Goal: Task Accomplishment & Management: Manage account settings

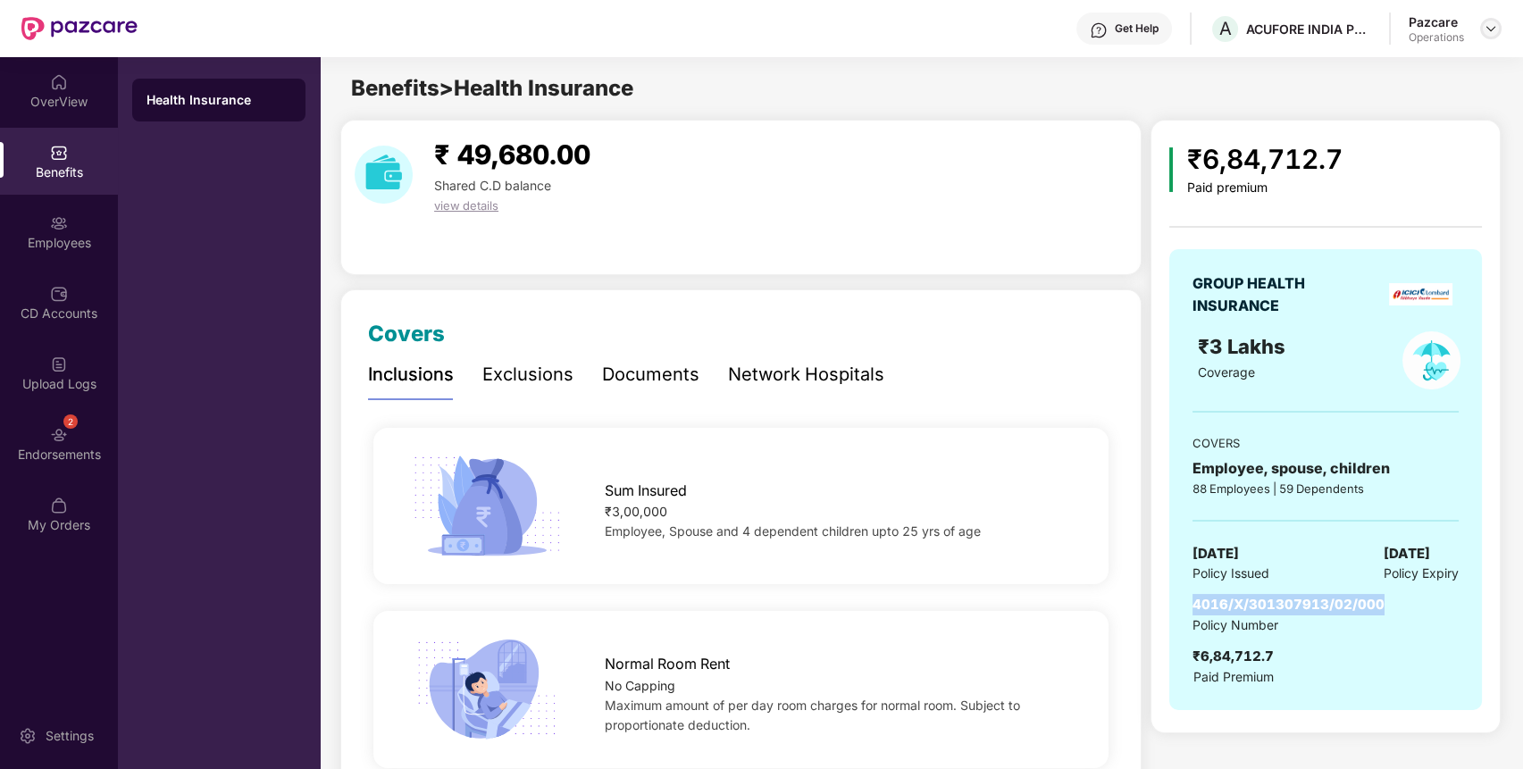
click at [1492, 21] on img at bounding box center [1491, 28] width 14 height 14
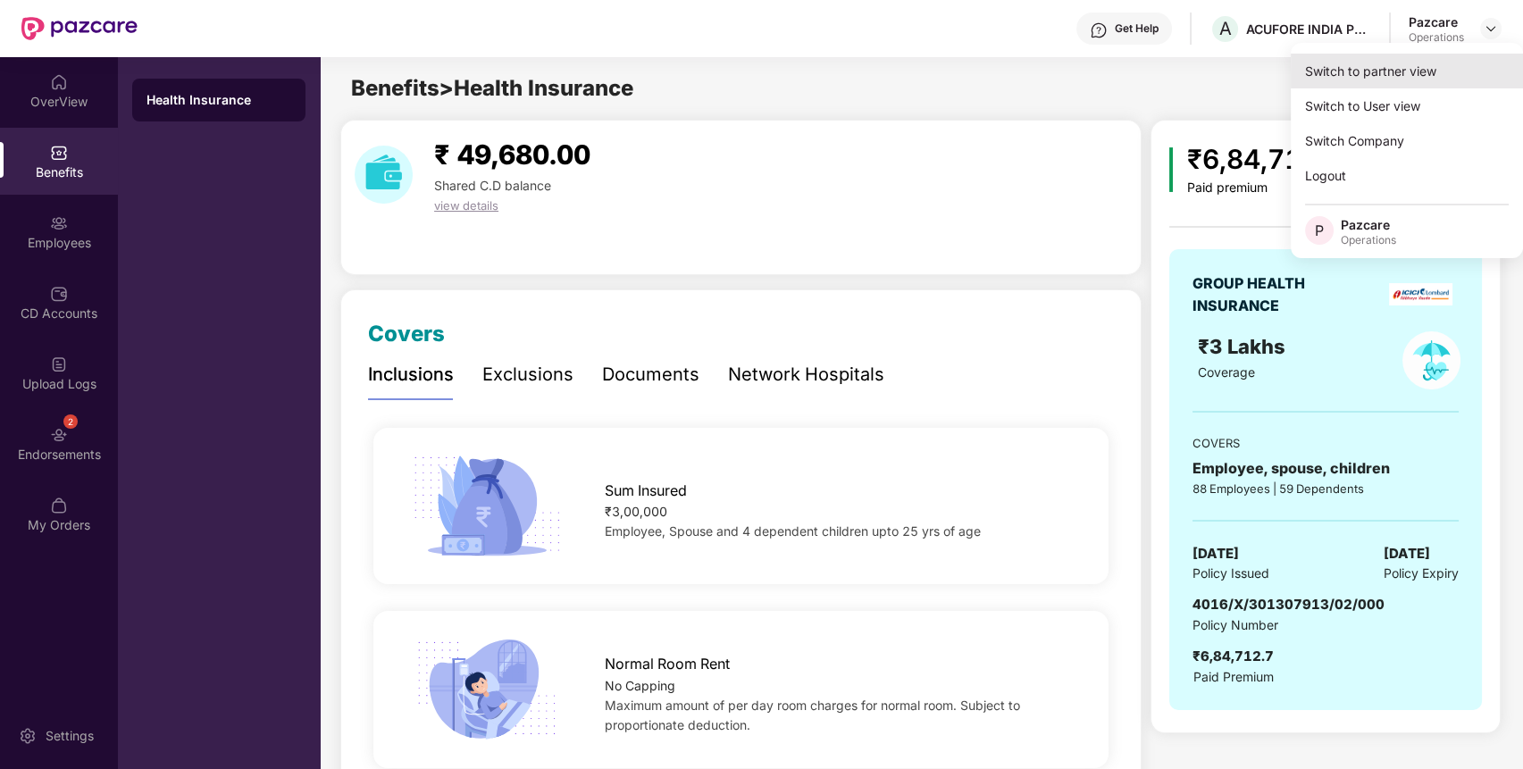
click at [1398, 68] on div "Switch to partner view" at bounding box center [1407, 71] width 232 height 35
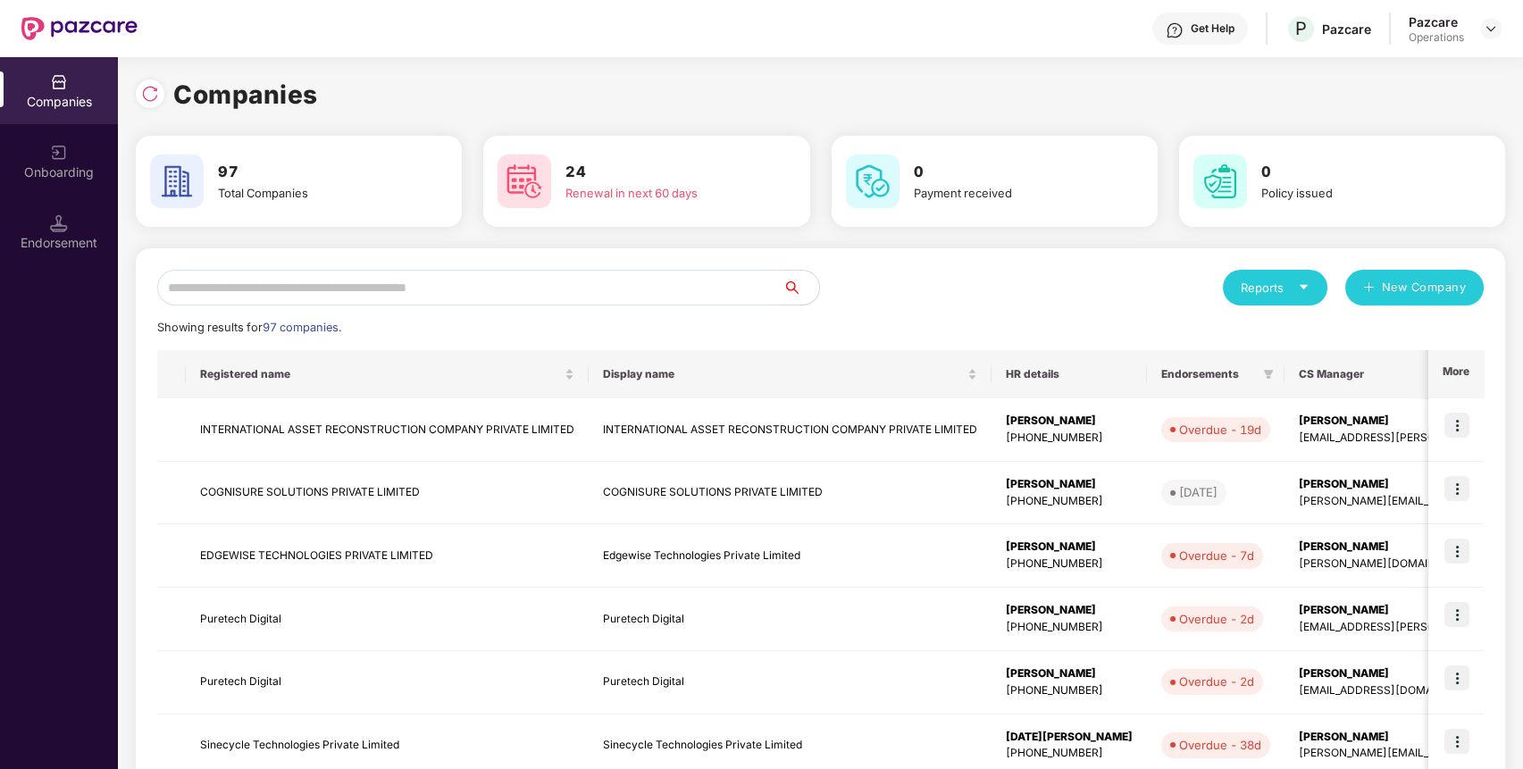
click at [707, 286] on input "text" at bounding box center [470, 288] width 626 height 36
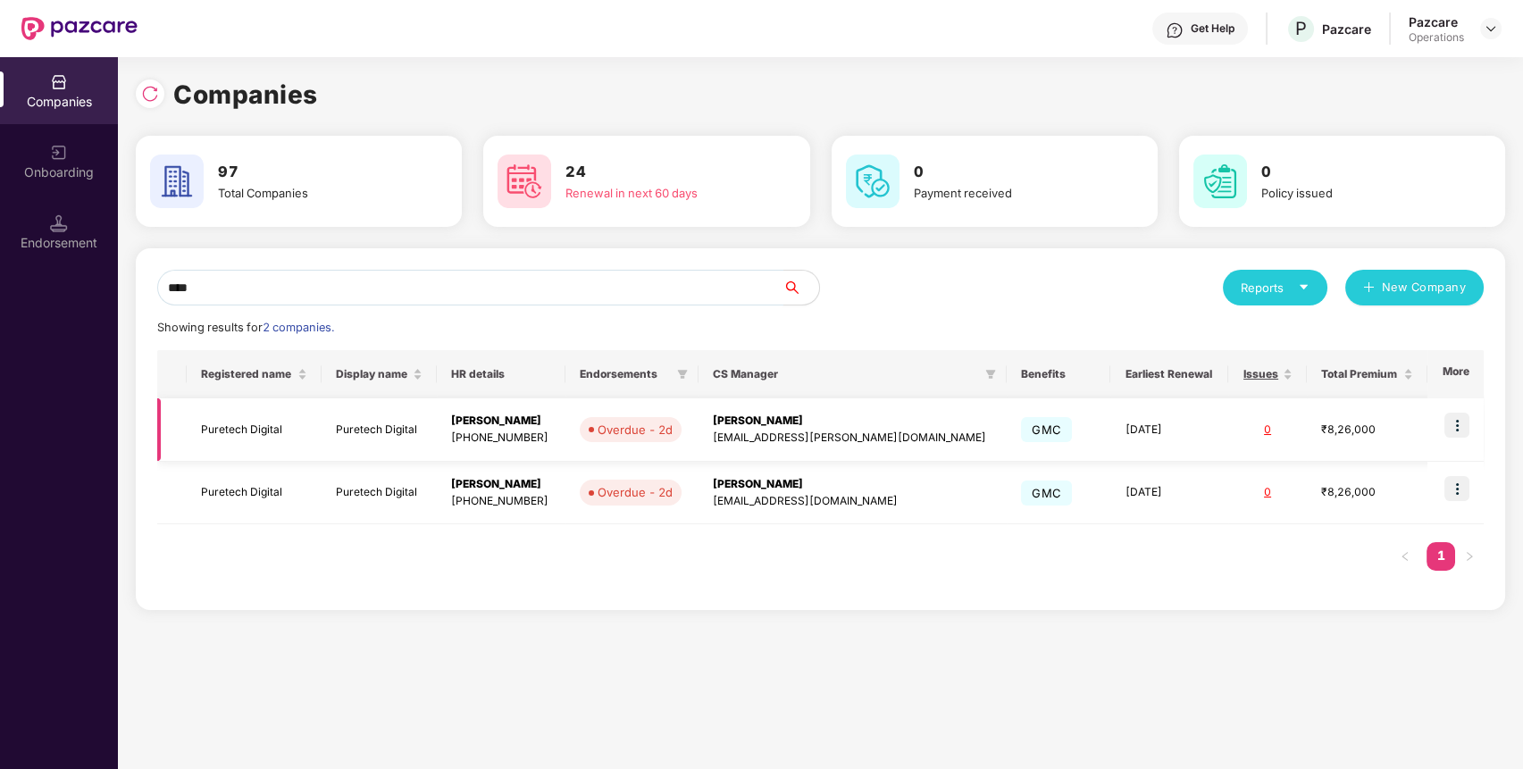
type input "****"
click at [1458, 422] on img at bounding box center [1457, 425] width 25 height 25
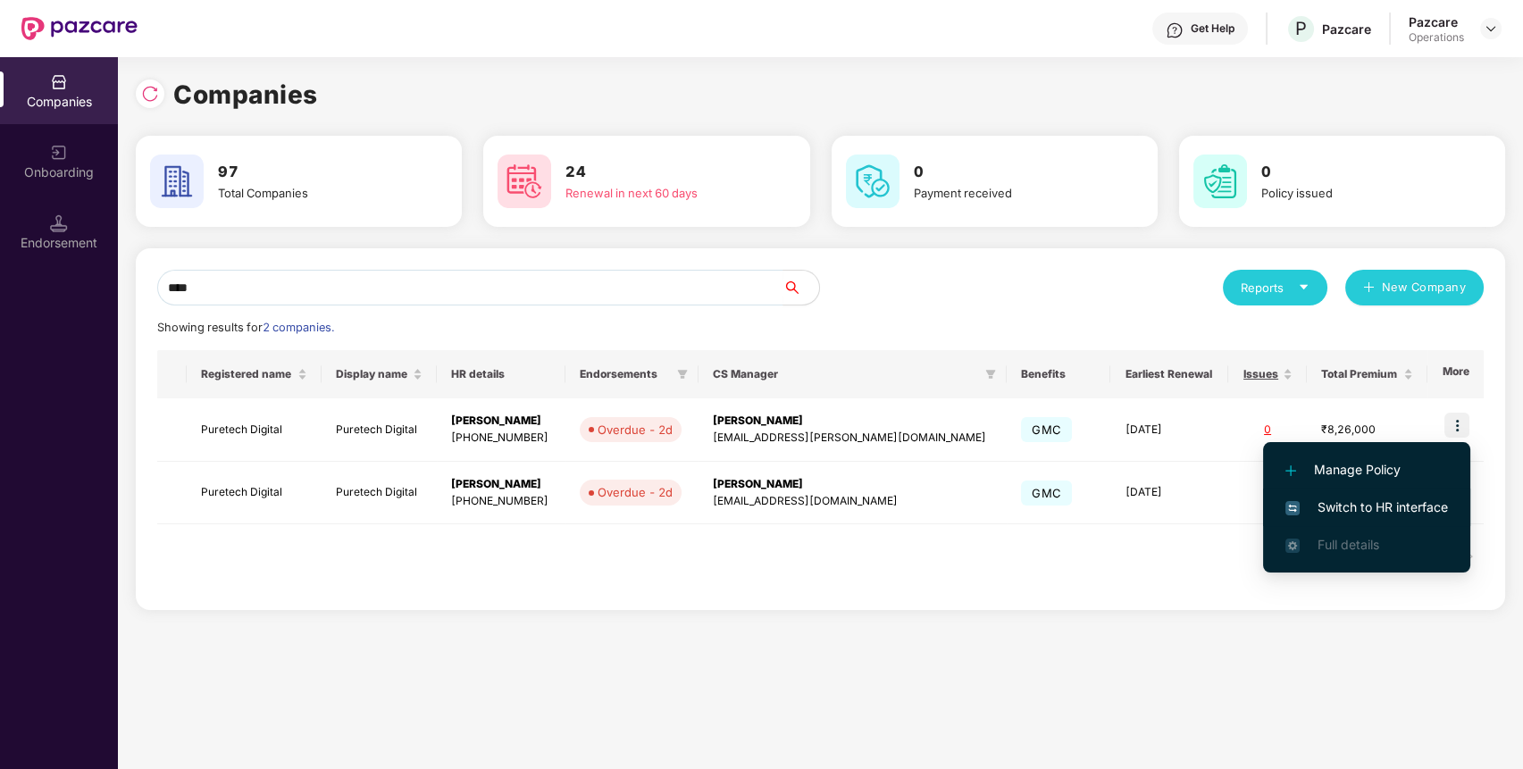
click at [1407, 501] on span "Switch to HR interface" at bounding box center [1367, 508] width 163 height 20
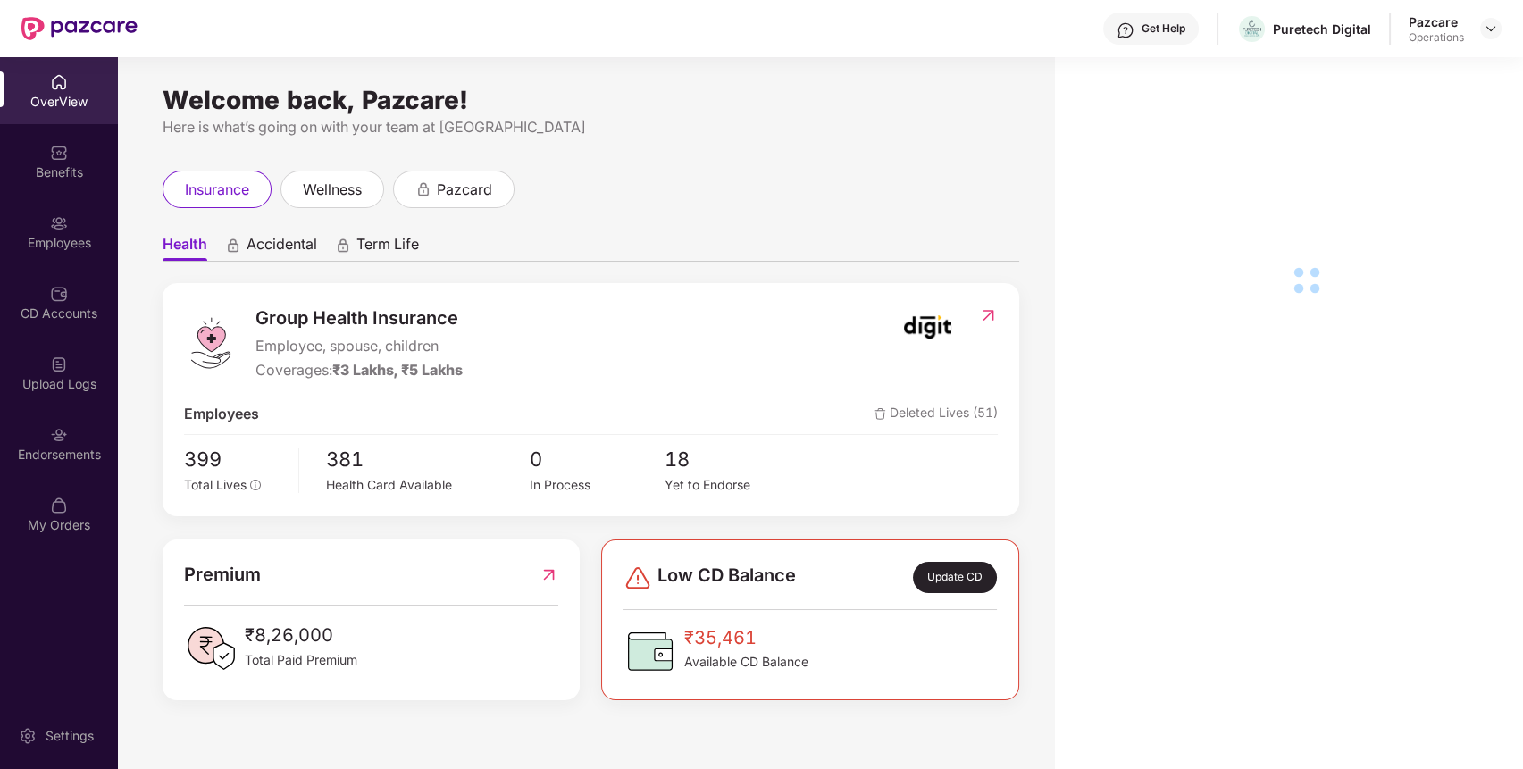
click at [79, 434] on div "Endorsements" at bounding box center [59, 443] width 118 height 67
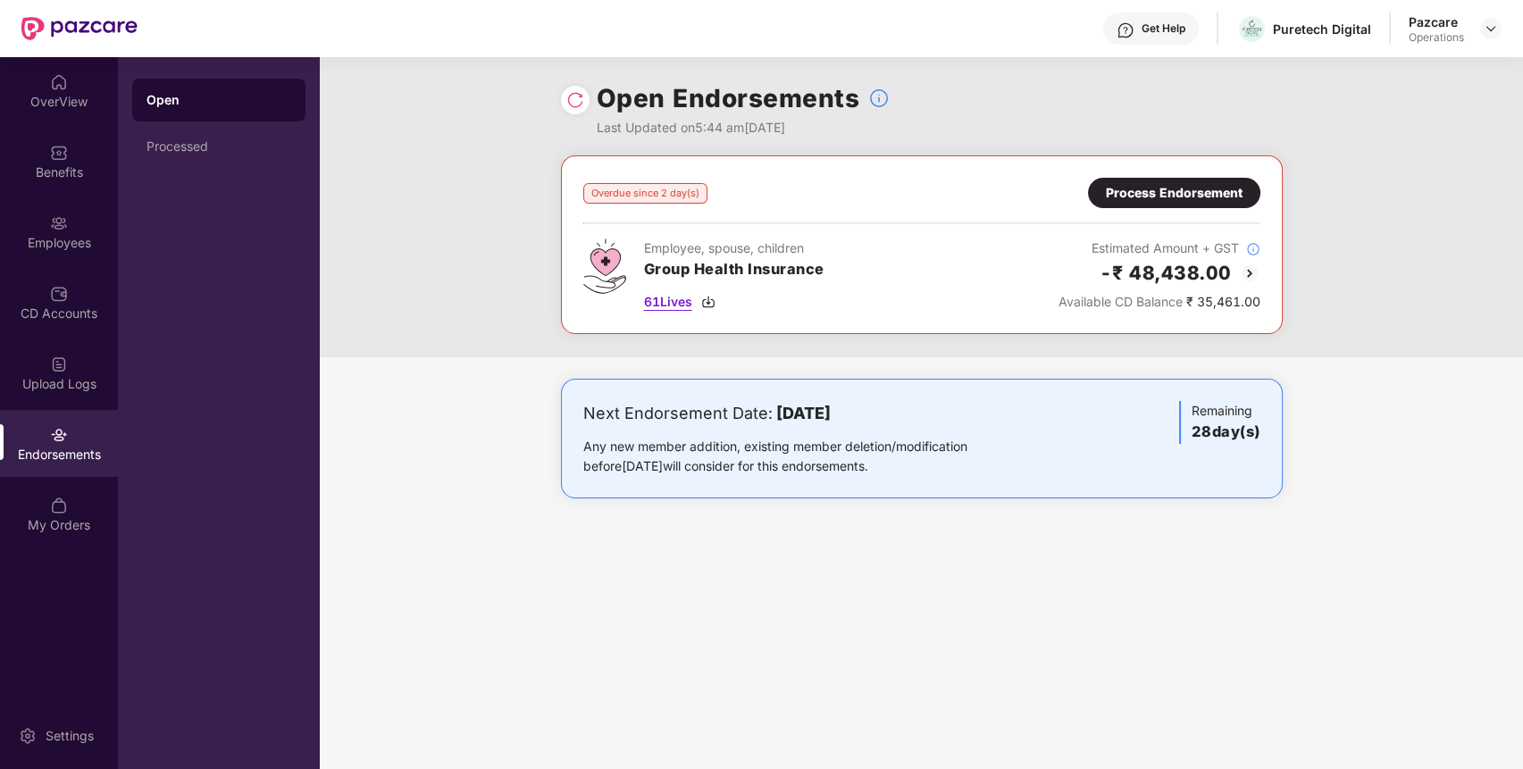
click at [676, 293] on span "61 Lives" at bounding box center [668, 302] width 48 height 20
click at [62, 168] on div "Benefits" at bounding box center [59, 173] width 118 height 18
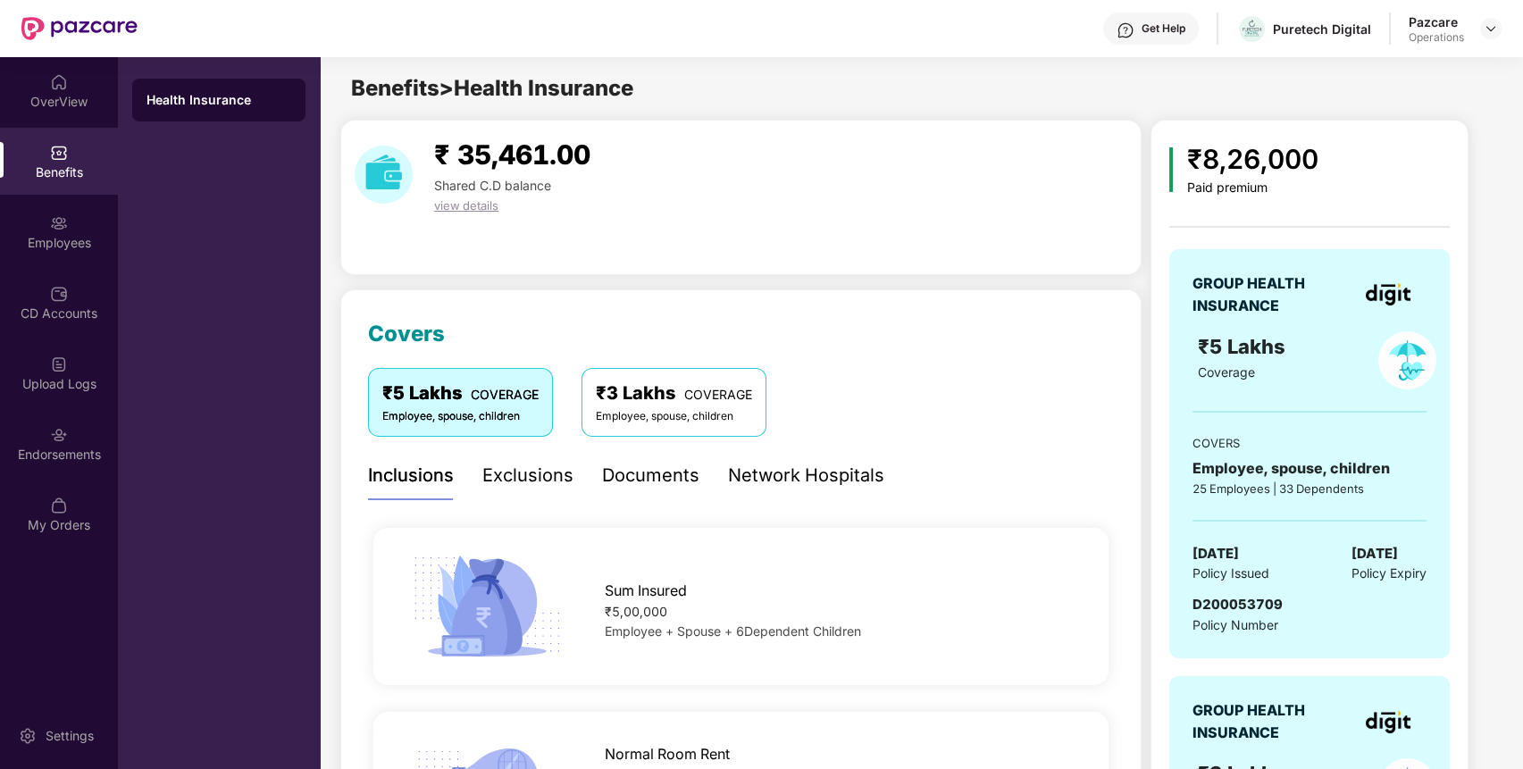
click at [1245, 602] on span "D200053709" at bounding box center [1238, 604] width 90 height 17
copy span "D200053709"
click at [1245, 602] on span "D200053709" at bounding box center [1238, 604] width 90 height 17
copy span "D200053709"
click at [59, 450] on div "Endorsements" at bounding box center [59, 455] width 118 height 18
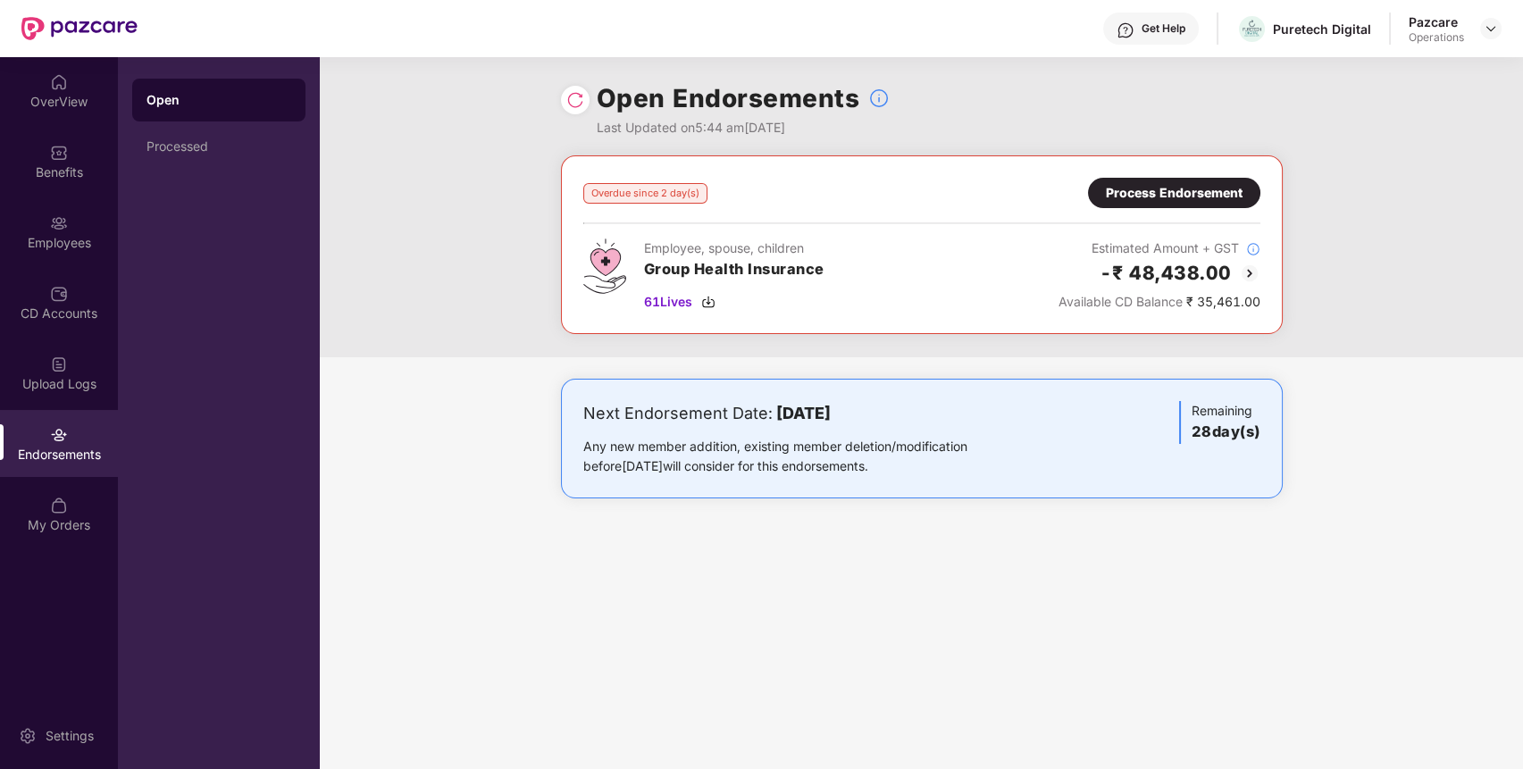
click at [1217, 183] on div "Process Endorsement" at bounding box center [1174, 193] width 137 height 20
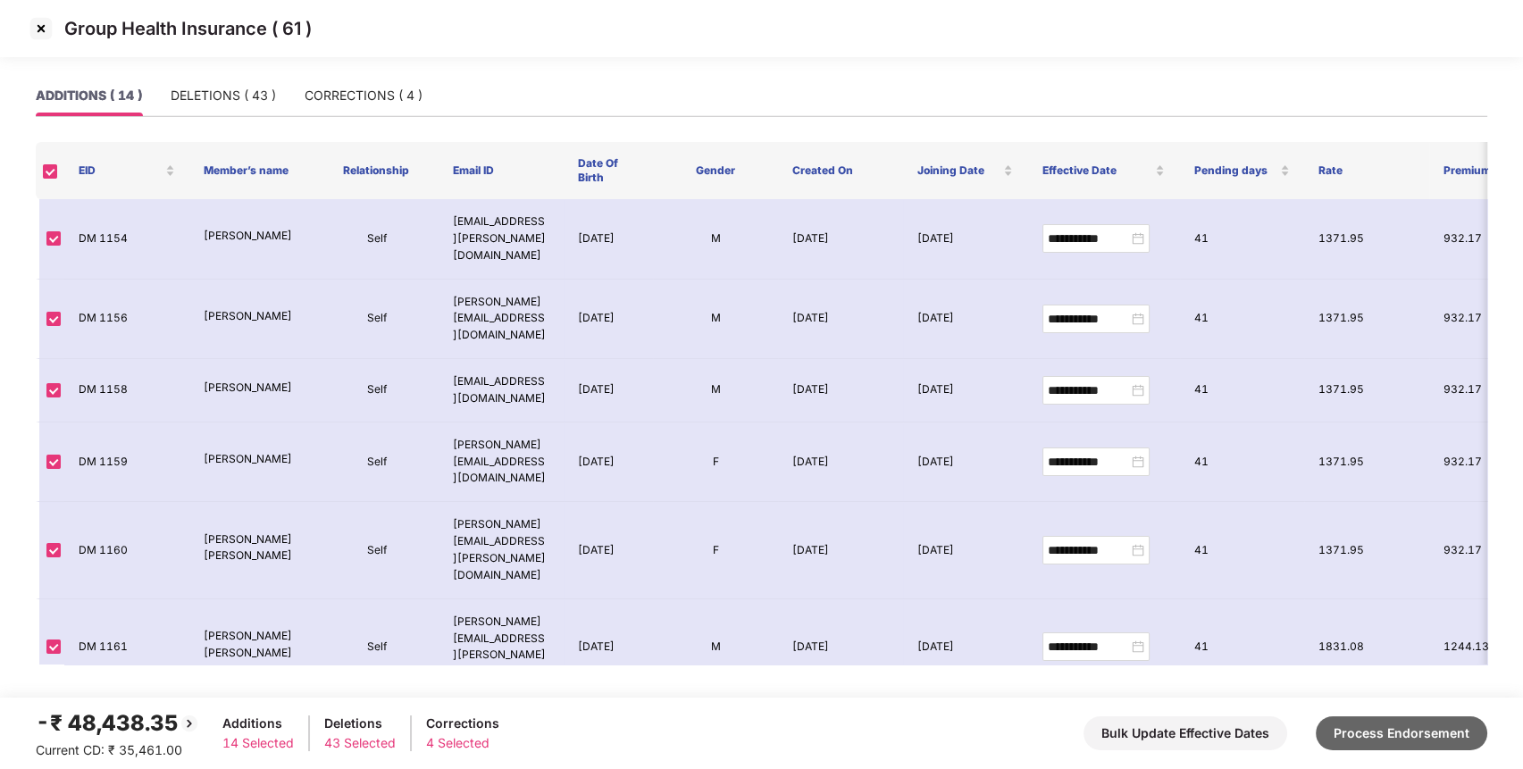
click at [1380, 718] on button "Process Endorsement" at bounding box center [1402, 734] width 172 height 34
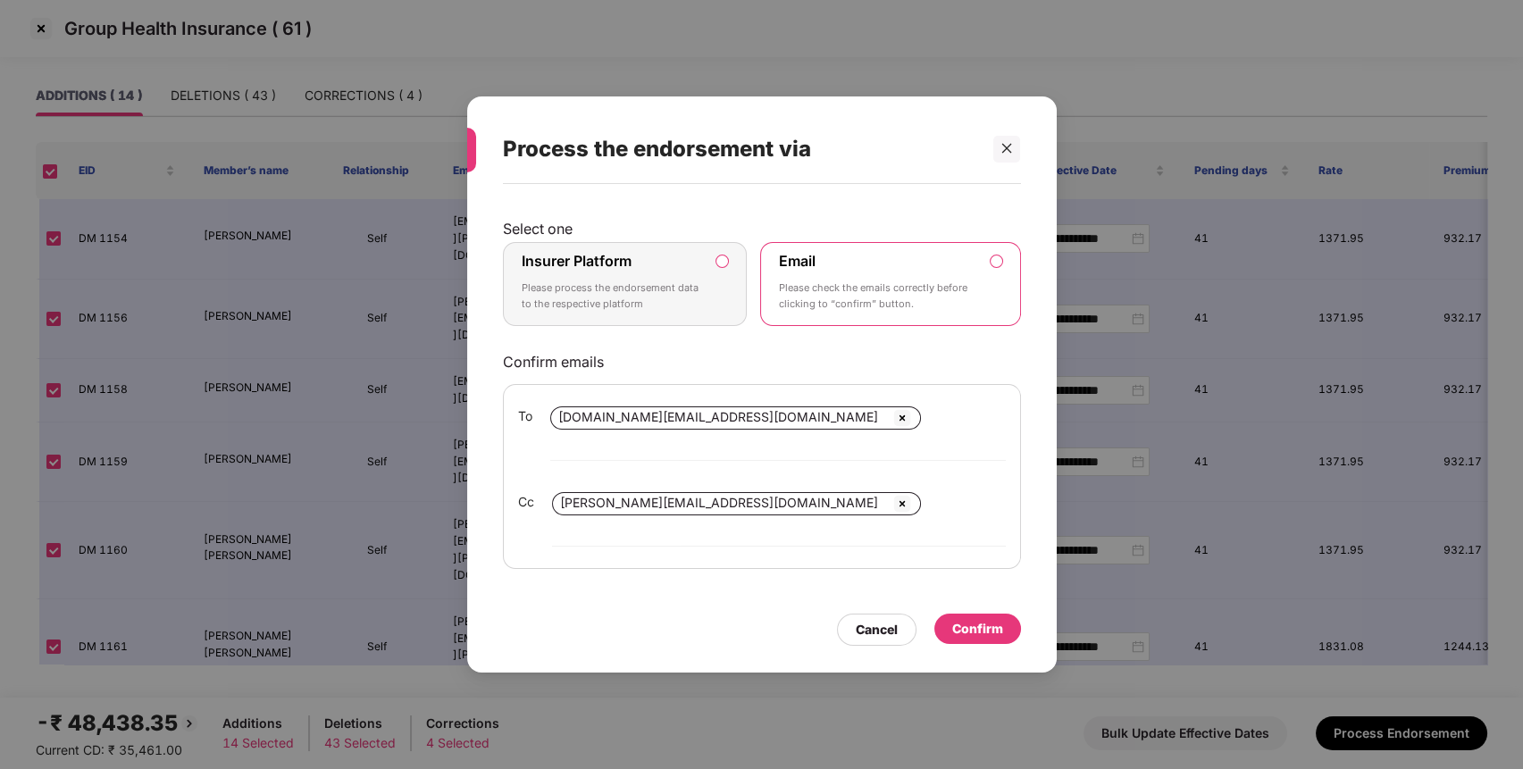
click at [589, 301] on div "Insurer Platform Please process the endorsement data to the respective platform" at bounding box center [613, 284] width 182 height 64
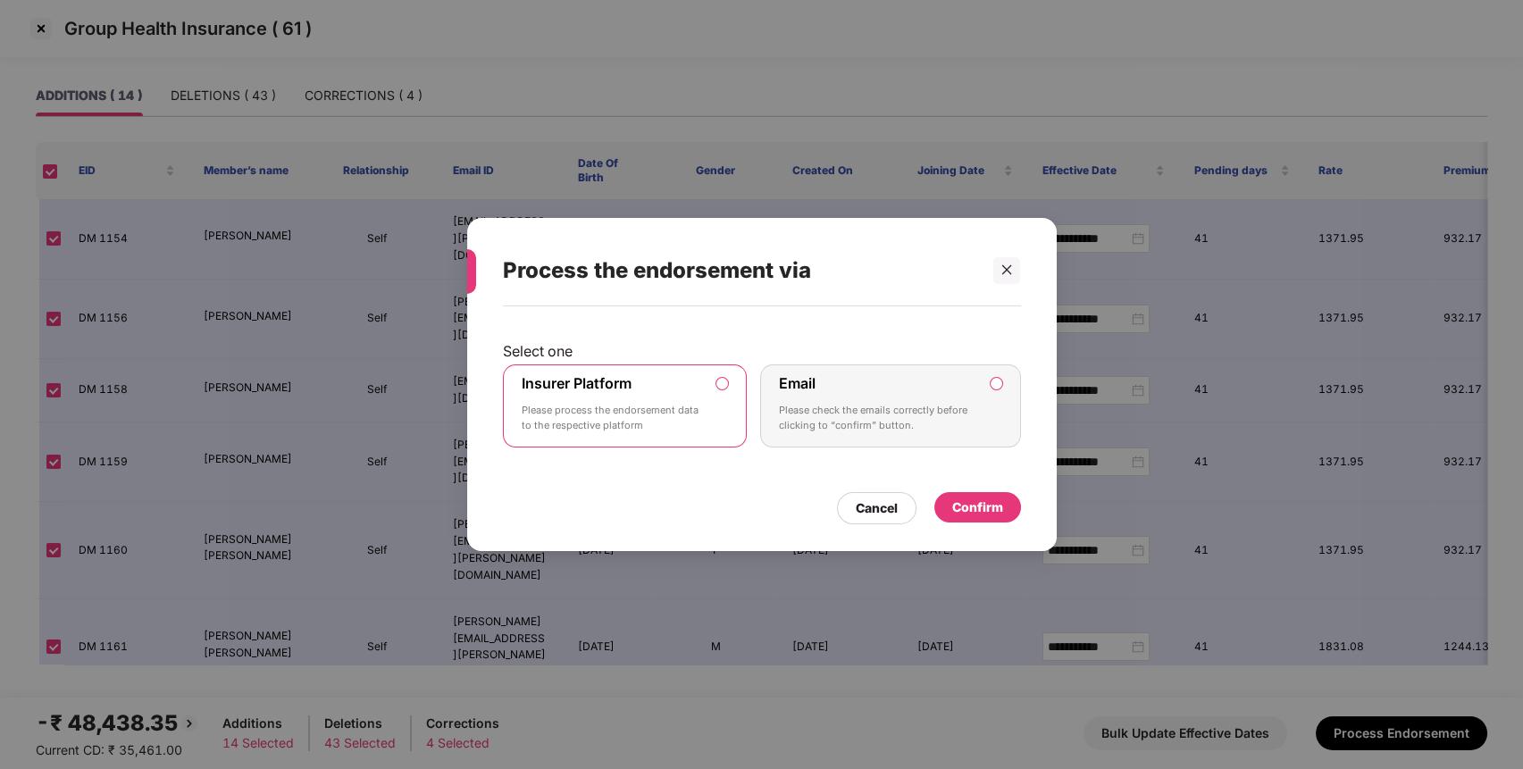
click at [972, 517] on div "Confirm" at bounding box center [978, 507] width 87 height 30
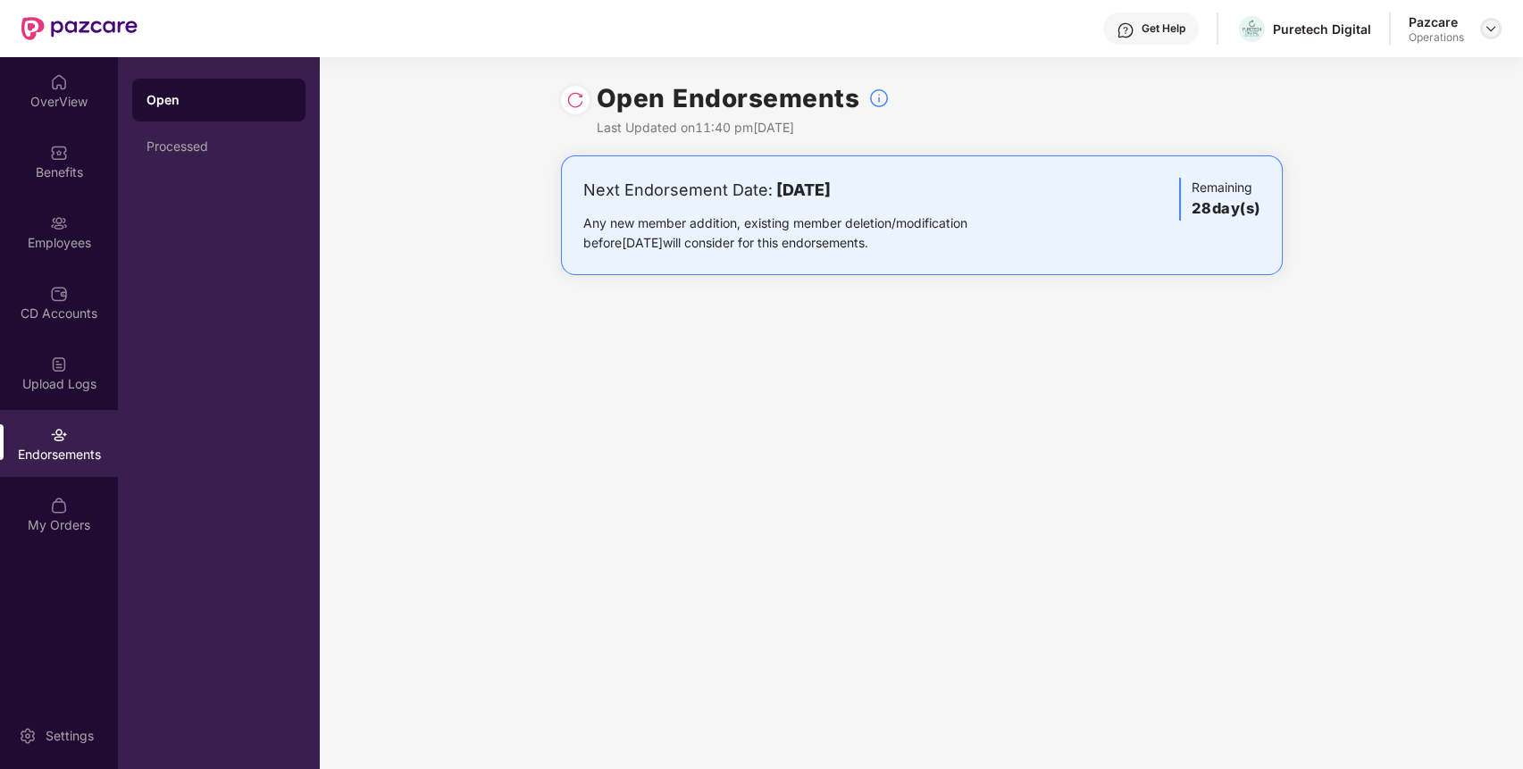
click at [1495, 33] on img at bounding box center [1491, 28] width 14 height 14
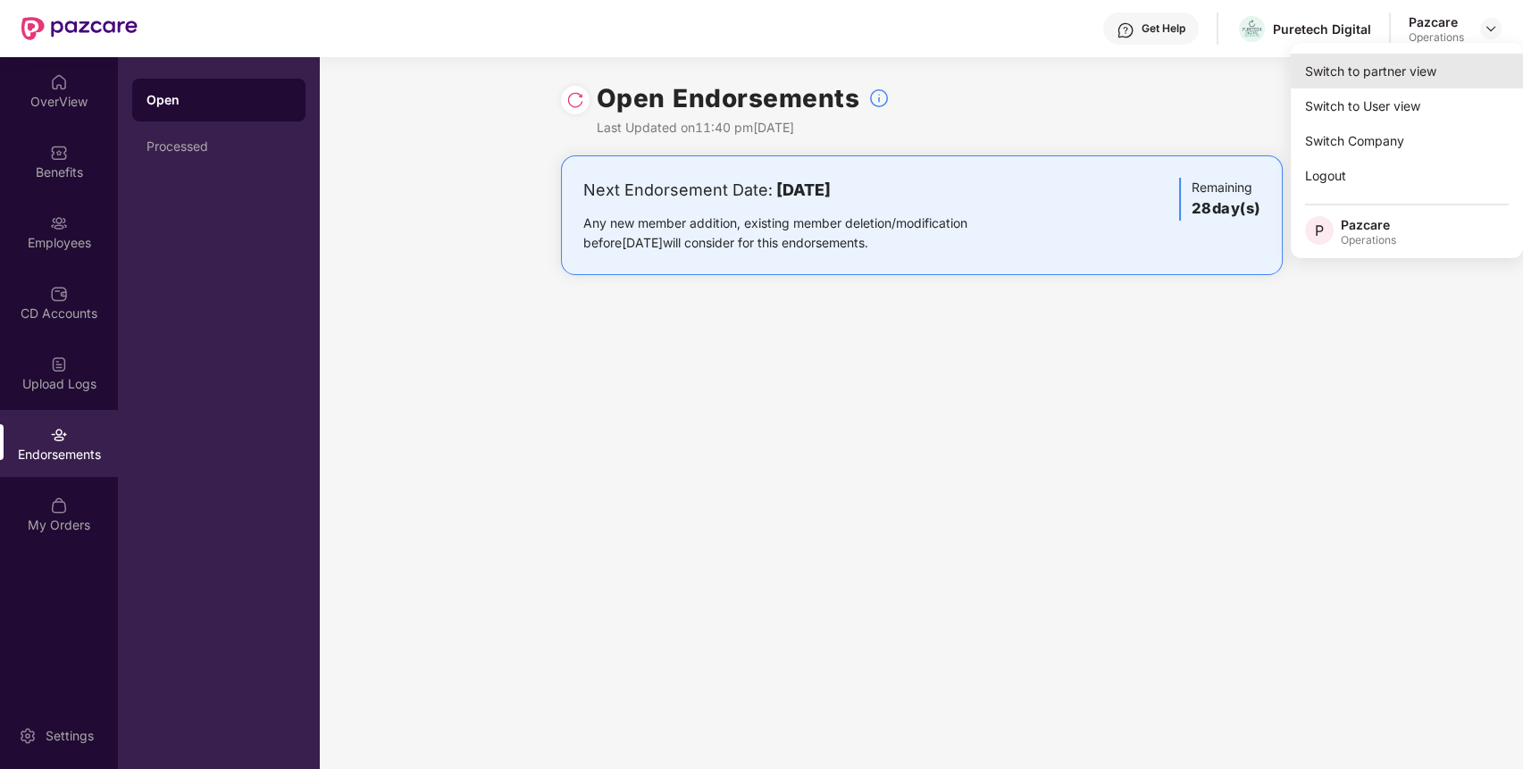
click at [1423, 63] on div "Switch to partner view" at bounding box center [1407, 71] width 232 height 35
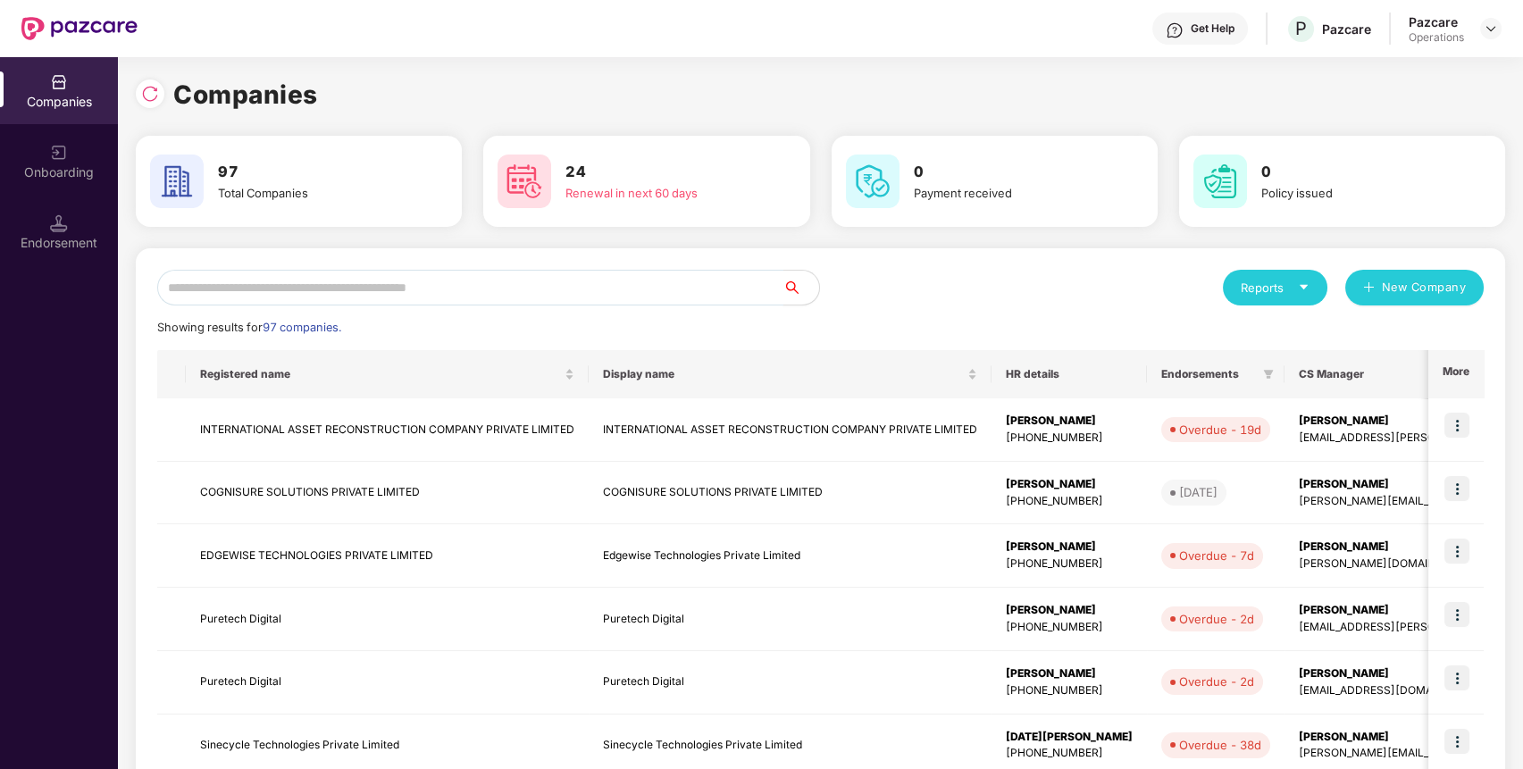
click at [734, 296] on input "text" at bounding box center [470, 288] width 626 height 36
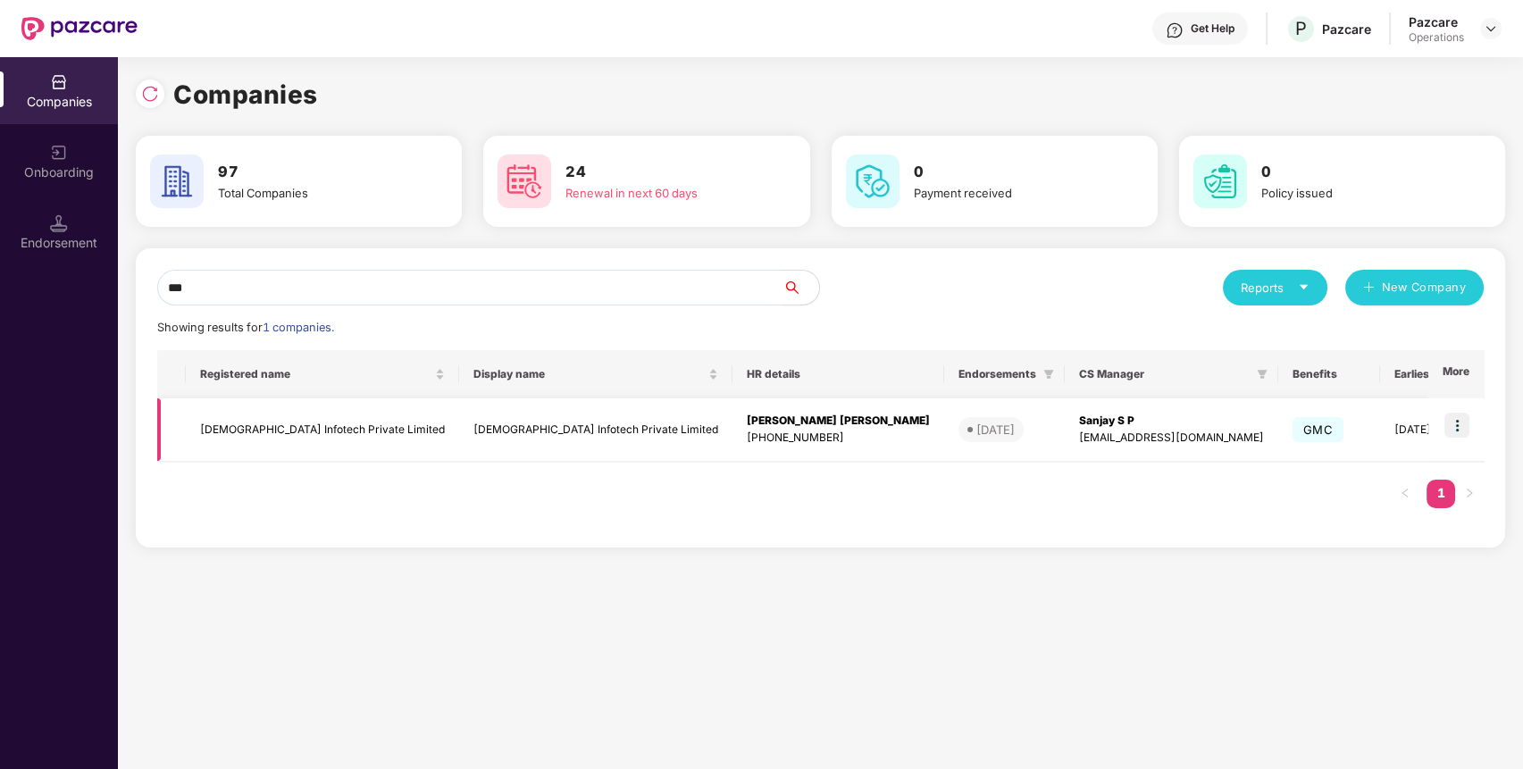
type input "***"
click at [1470, 425] on img at bounding box center [1457, 425] width 25 height 25
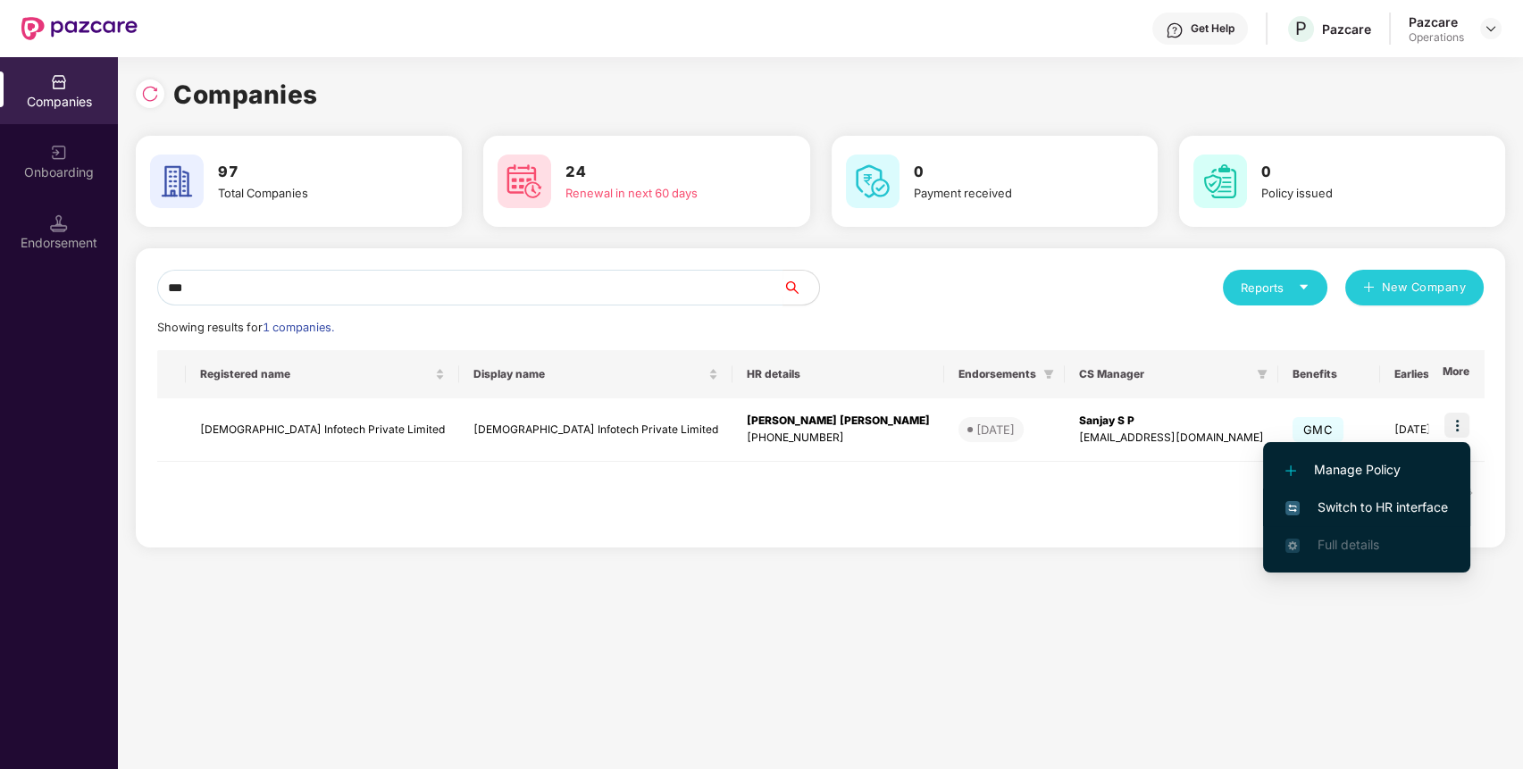
click at [1420, 499] on span "Switch to HR interface" at bounding box center [1367, 508] width 163 height 20
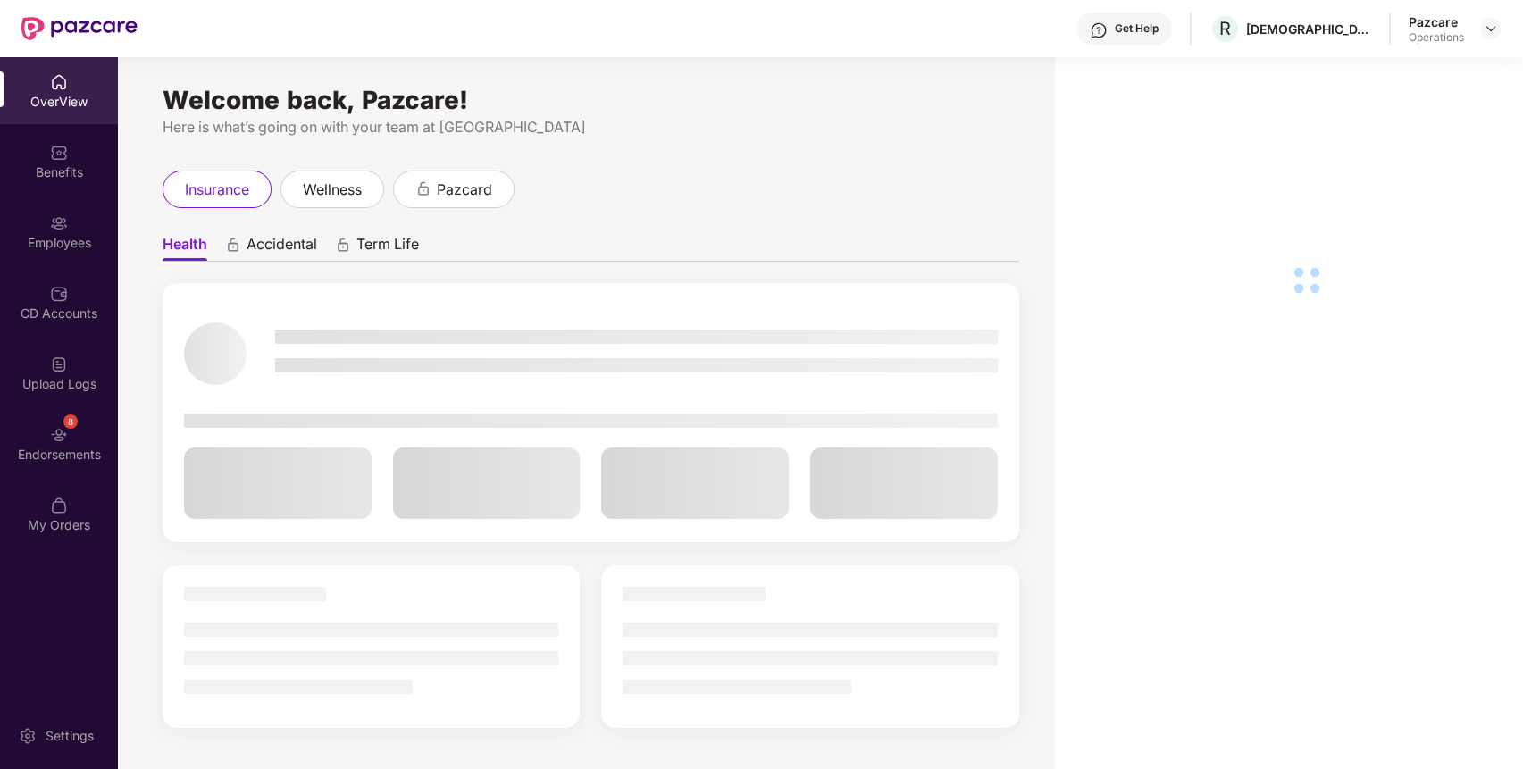
click at [84, 427] on div "8 Endorsements" at bounding box center [59, 443] width 118 height 67
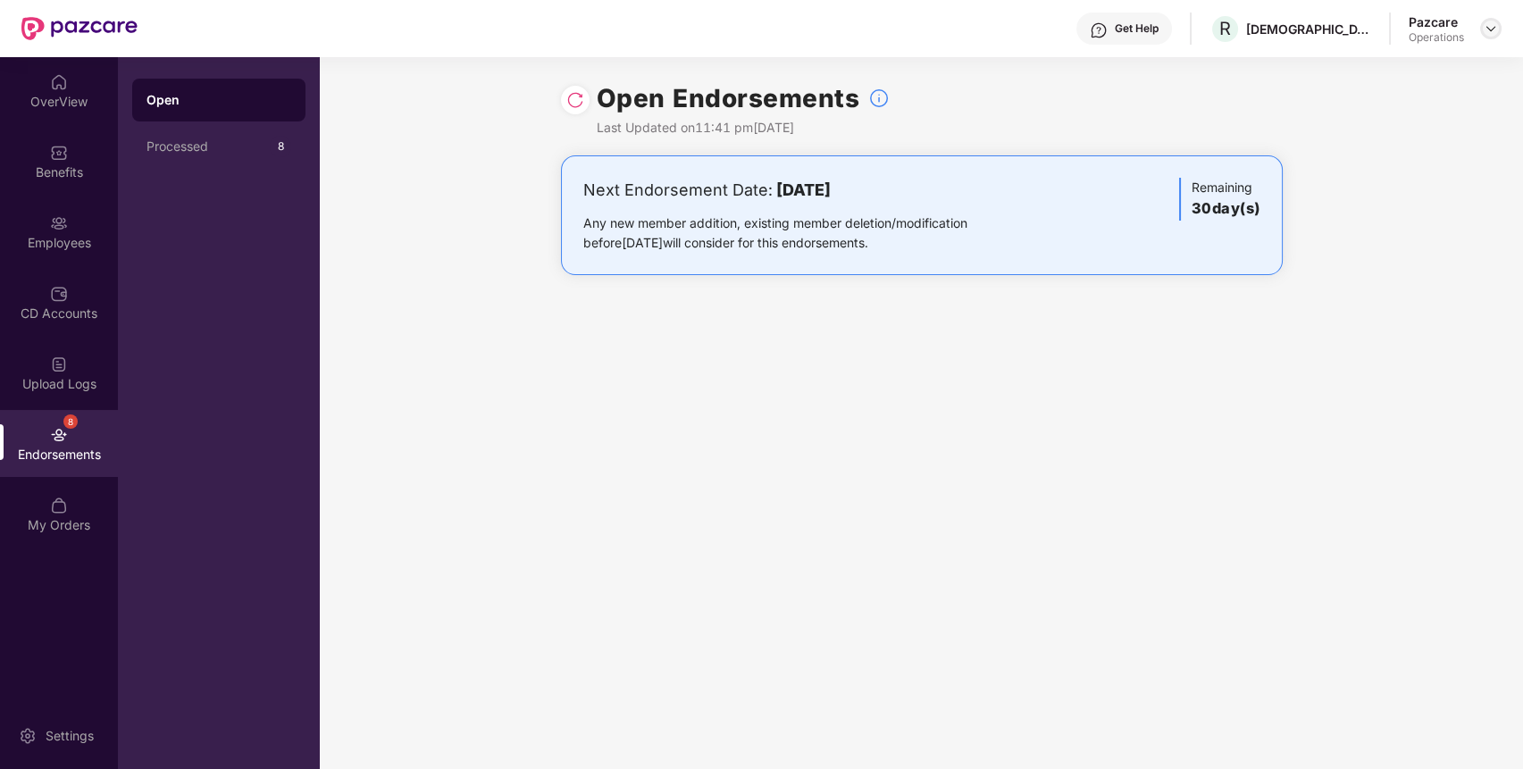
click at [1491, 28] on img at bounding box center [1491, 28] width 14 height 14
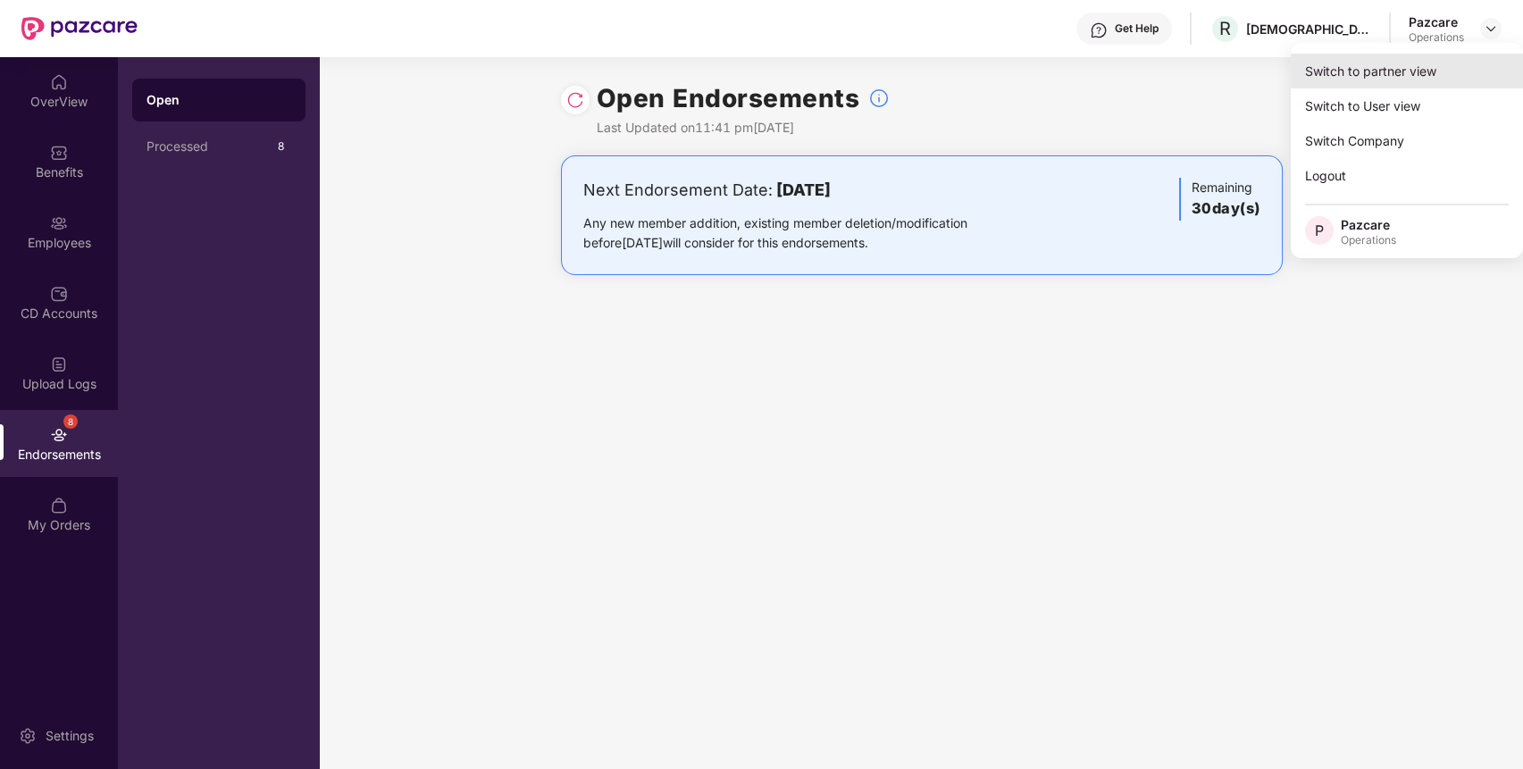
click at [1450, 72] on div "Switch to partner view" at bounding box center [1407, 71] width 232 height 35
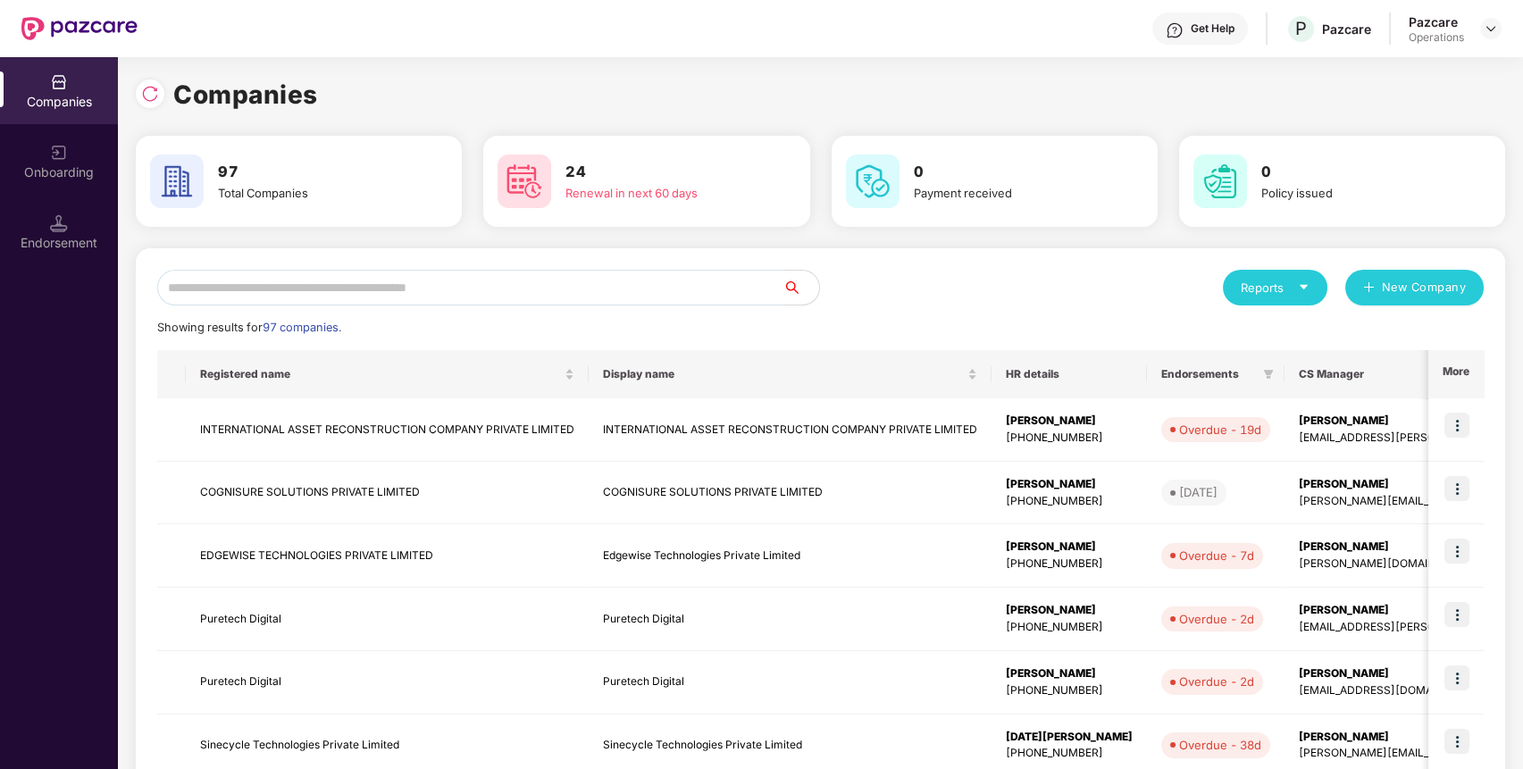
click at [592, 284] on input "text" at bounding box center [470, 288] width 626 height 36
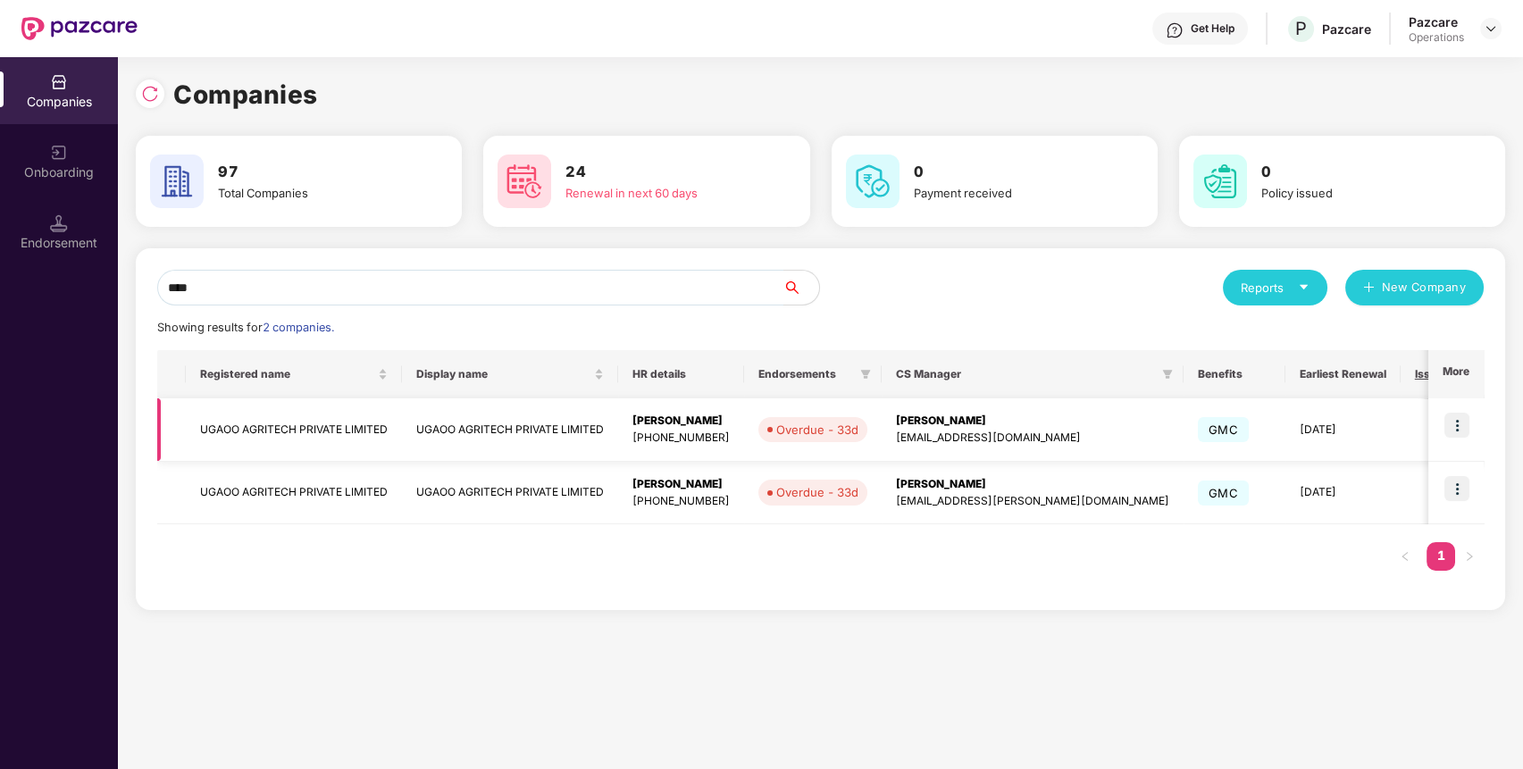
type input "****"
click at [1464, 425] on img at bounding box center [1457, 425] width 25 height 25
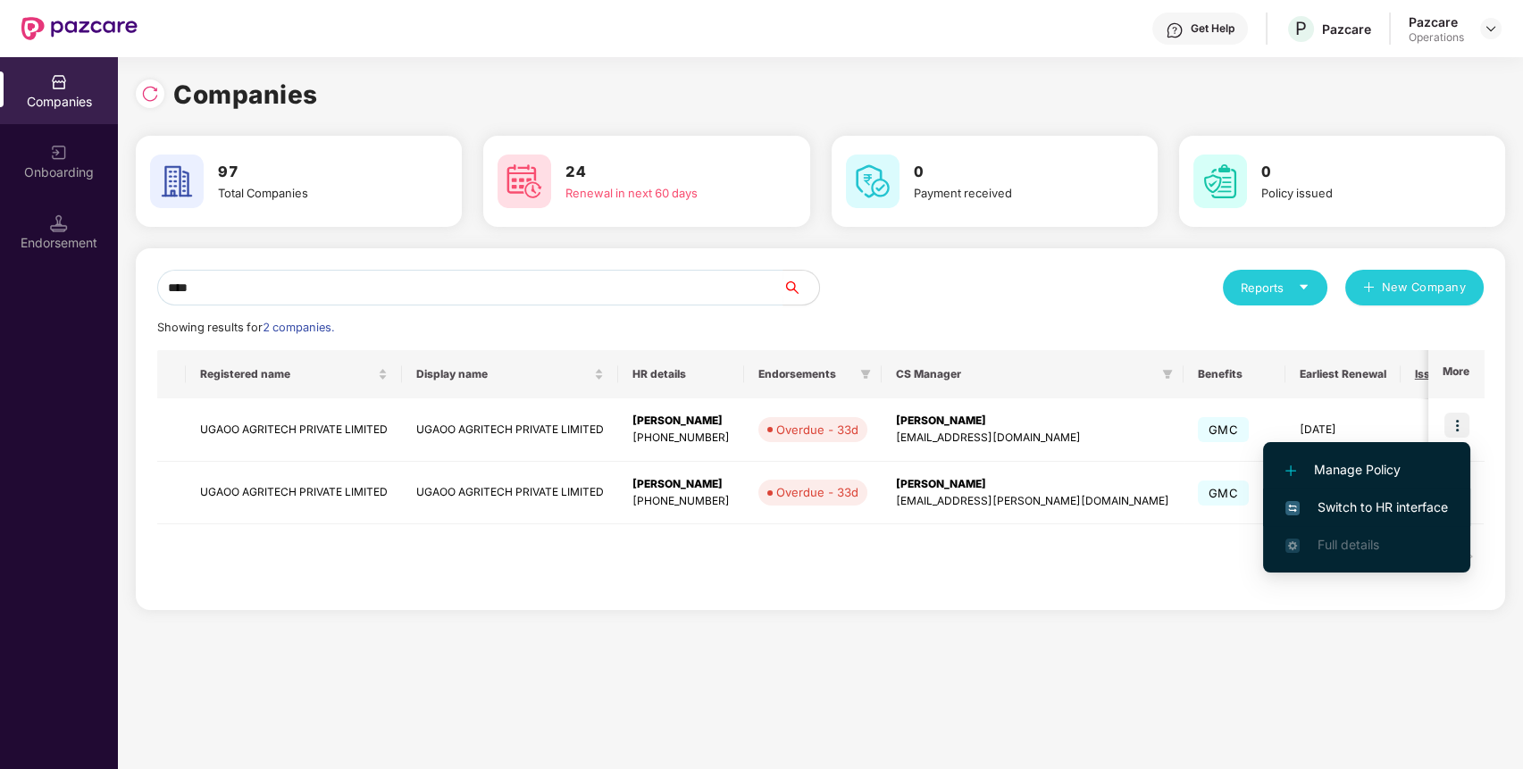
click at [1421, 507] on span "Switch to HR interface" at bounding box center [1367, 508] width 163 height 20
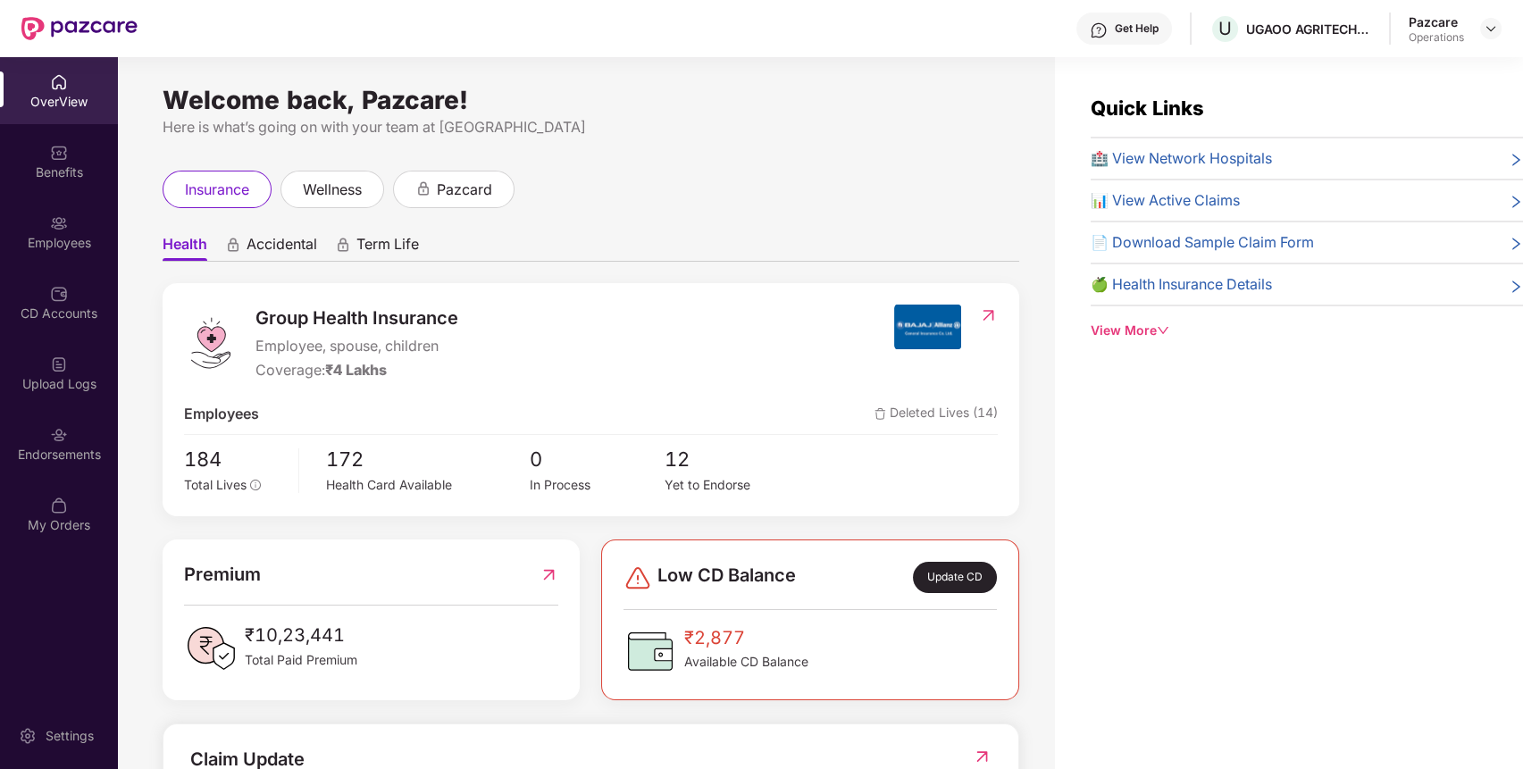
click at [37, 437] on div "Endorsements" at bounding box center [59, 443] width 118 height 67
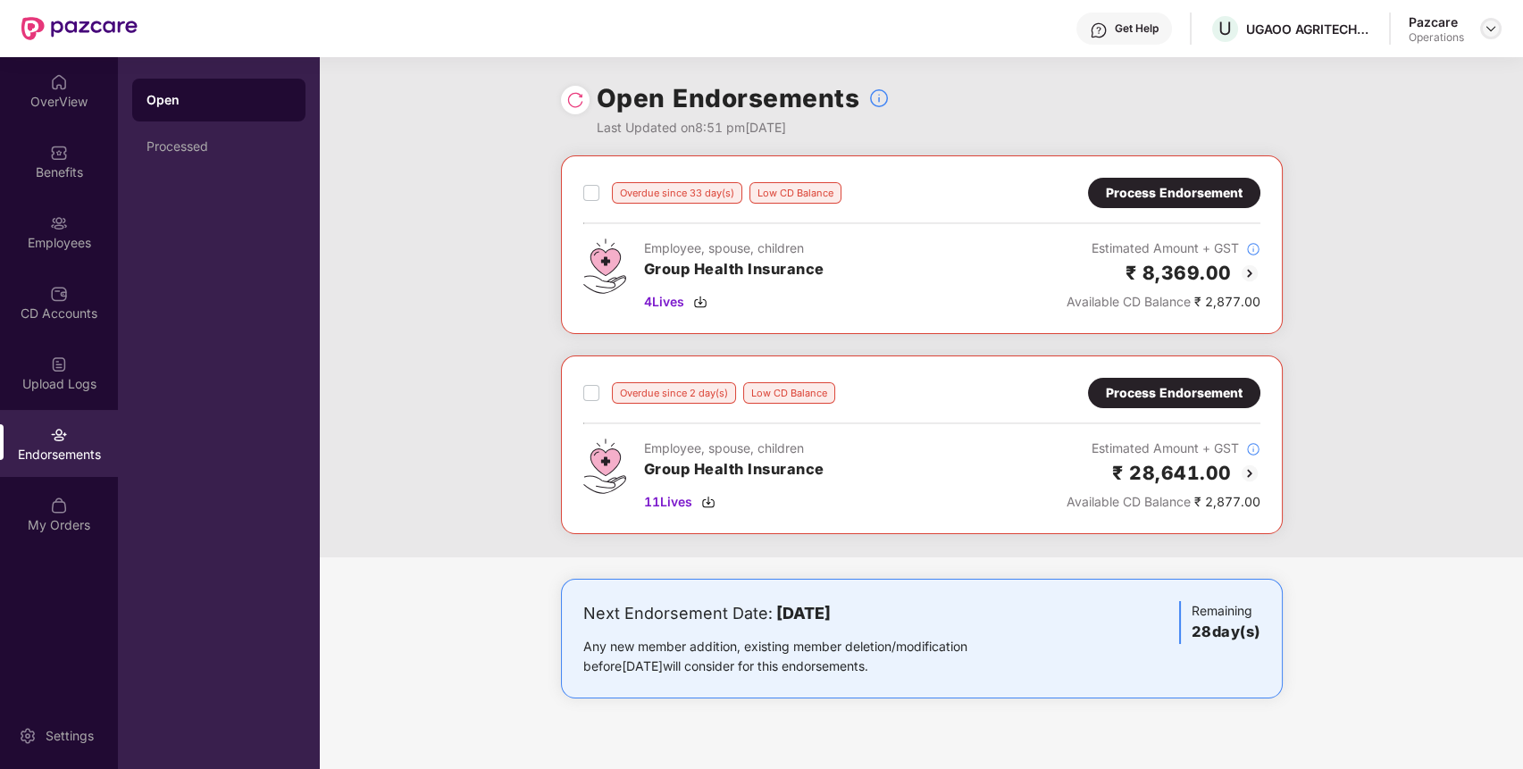
click at [1486, 35] on img at bounding box center [1491, 28] width 14 height 14
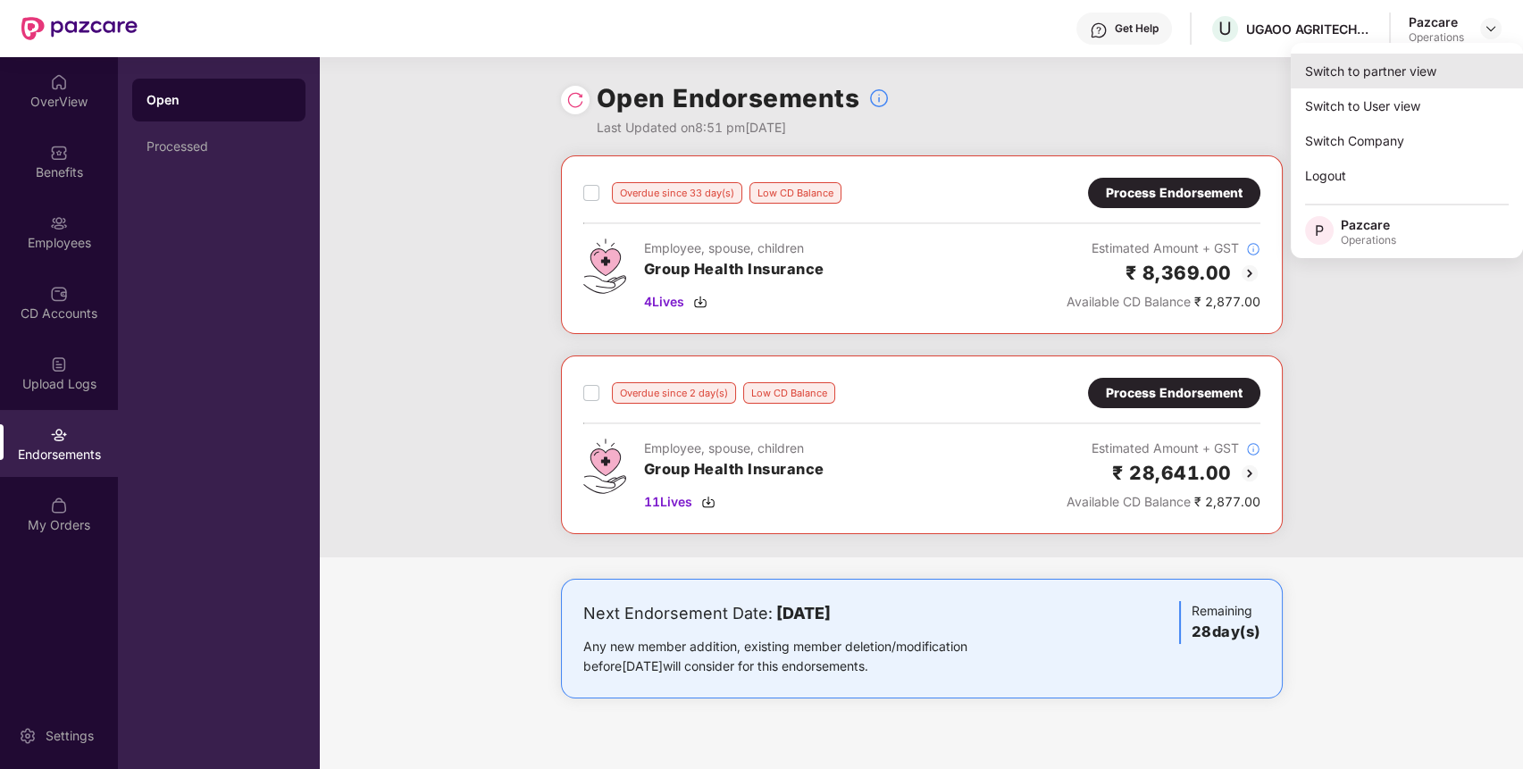
click at [1413, 76] on div "Switch to partner view" at bounding box center [1407, 71] width 232 height 35
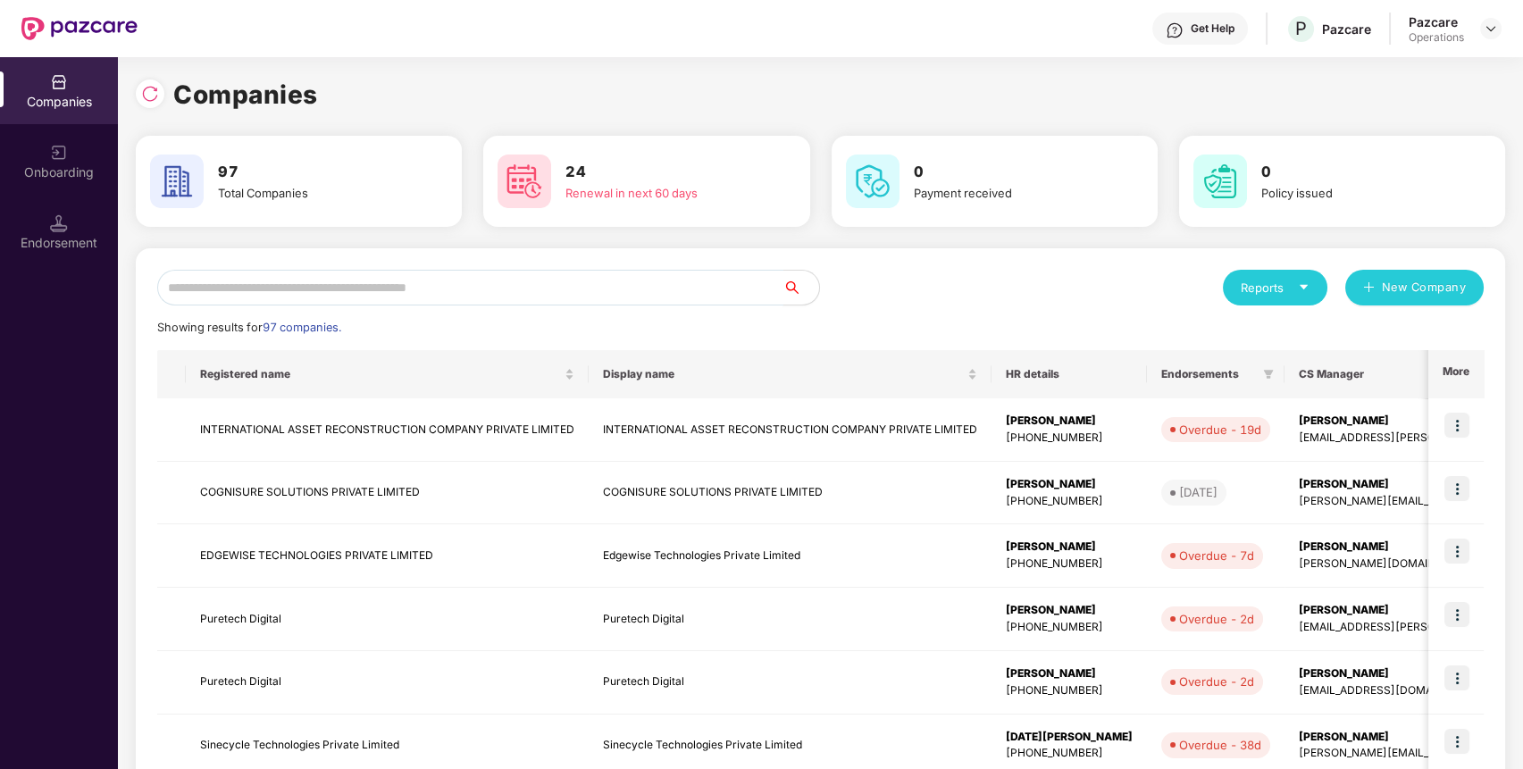
click at [756, 281] on input "text" at bounding box center [470, 288] width 626 height 36
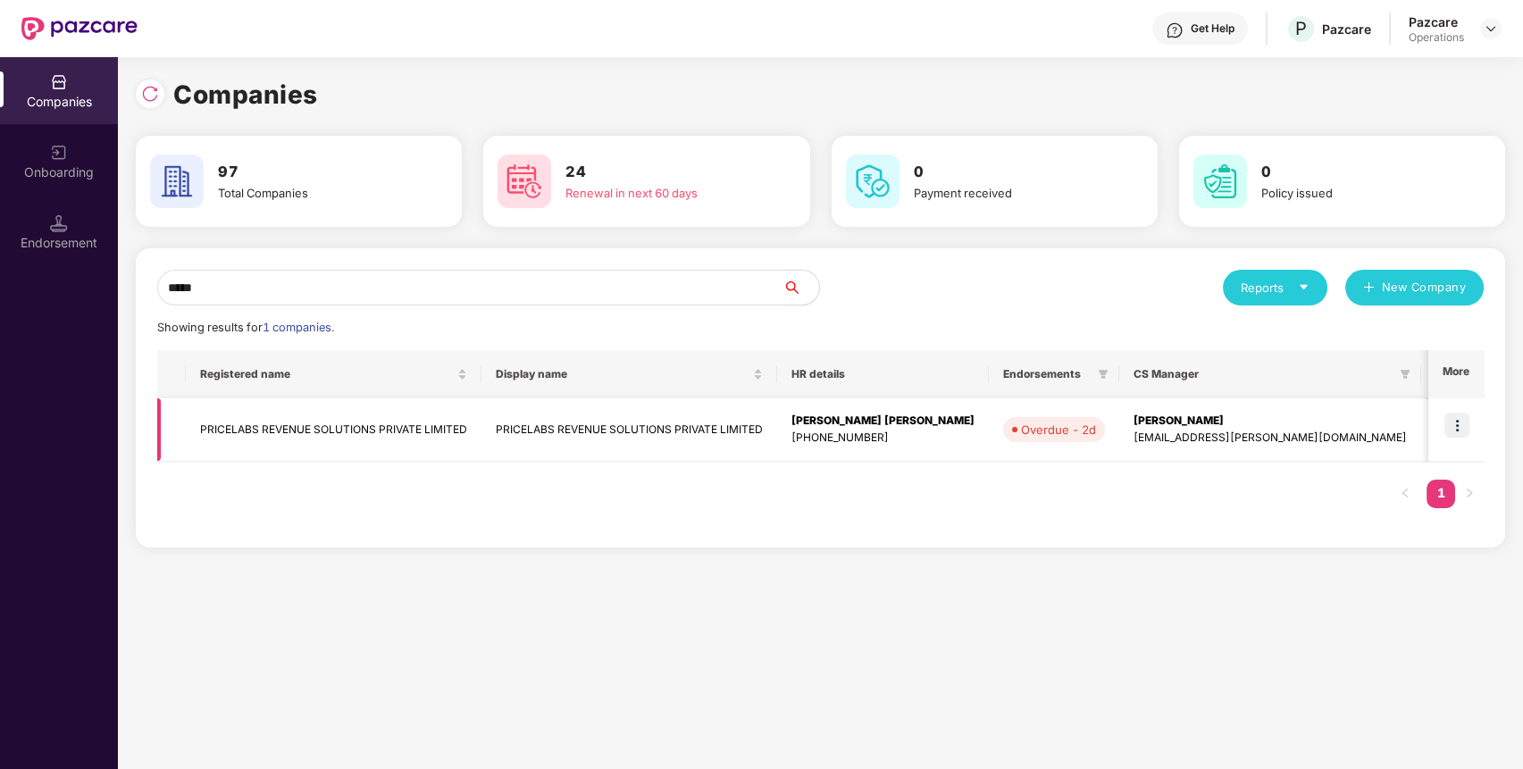
type input "*****"
click at [1464, 415] on img at bounding box center [1457, 425] width 25 height 25
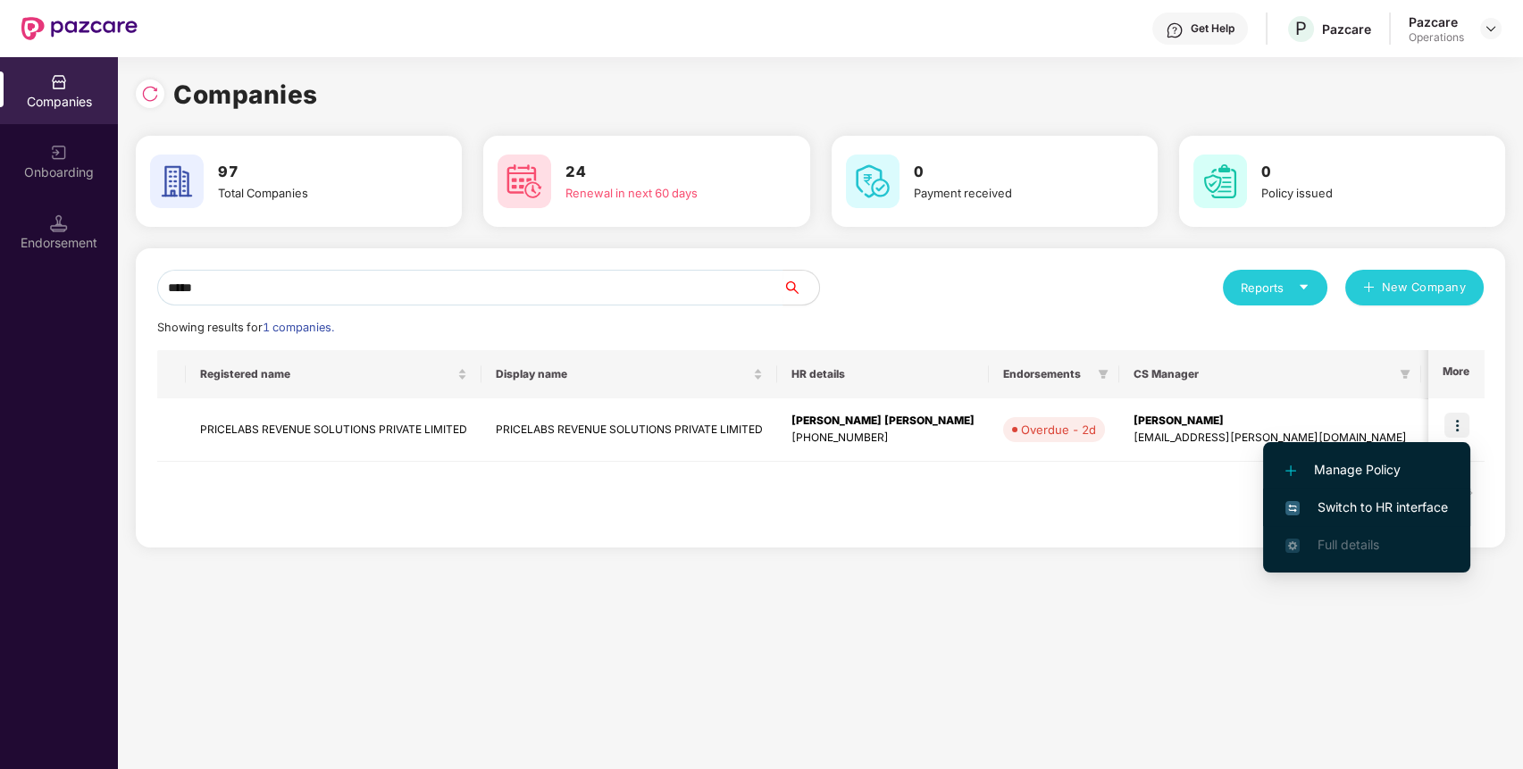
click at [1430, 493] on li "Switch to HR interface" at bounding box center [1366, 508] width 207 height 38
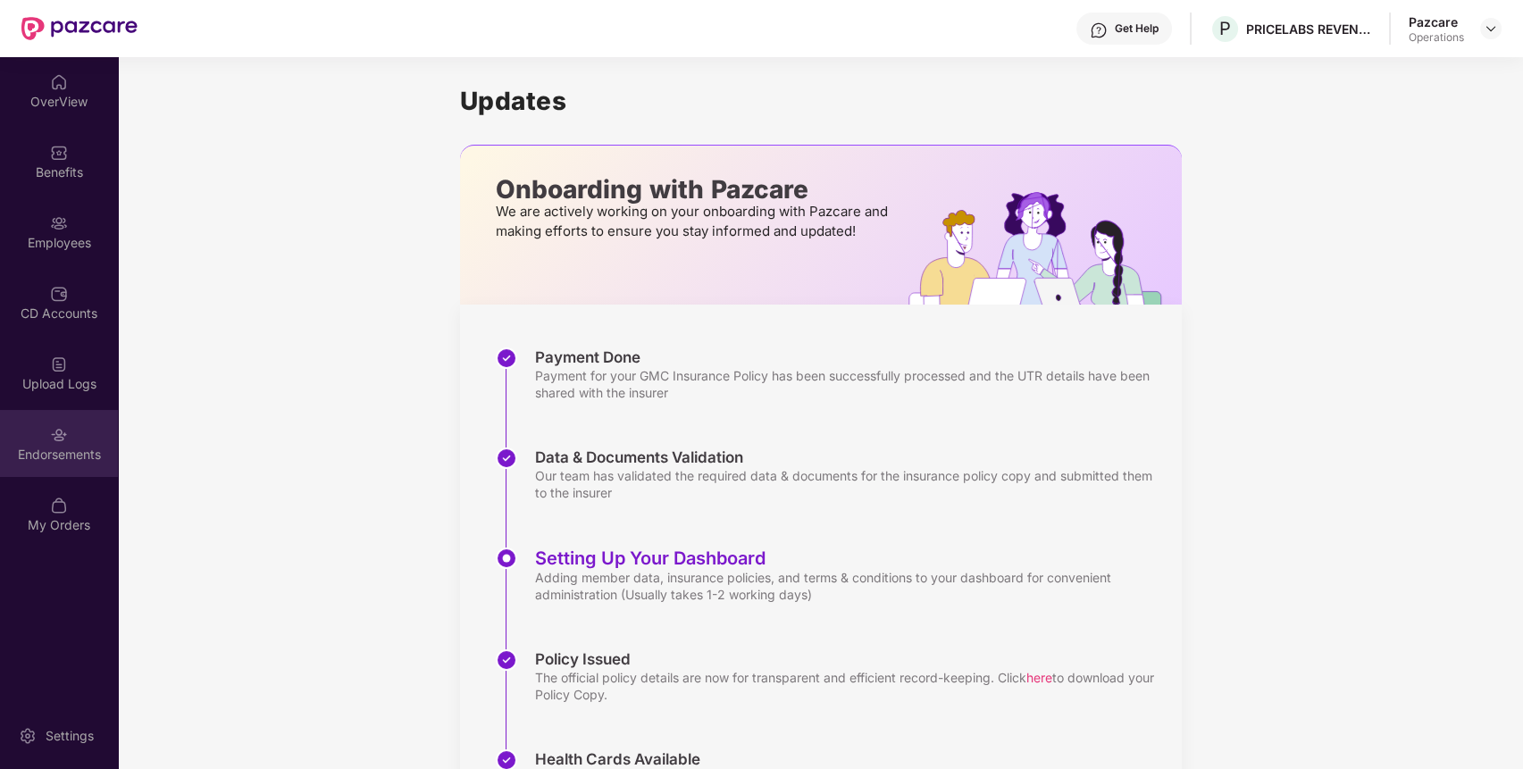
click at [71, 459] on div "Endorsements" at bounding box center [59, 455] width 118 height 18
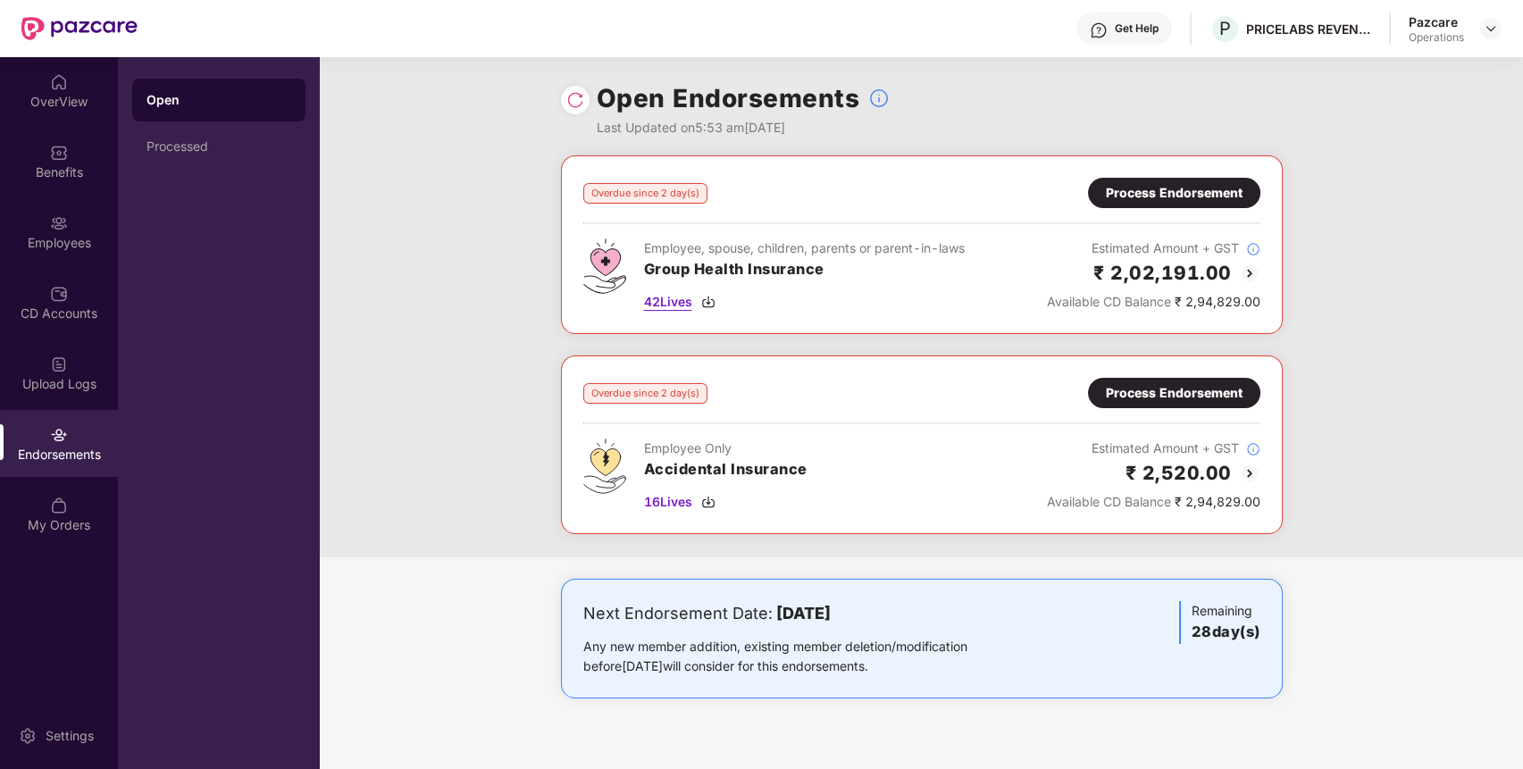
click at [672, 302] on span "42 Lives" at bounding box center [668, 302] width 48 height 20
click at [672, 500] on span "16 Lives" at bounding box center [668, 502] width 48 height 20
click at [82, 136] on div "Benefits" at bounding box center [59, 161] width 118 height 67
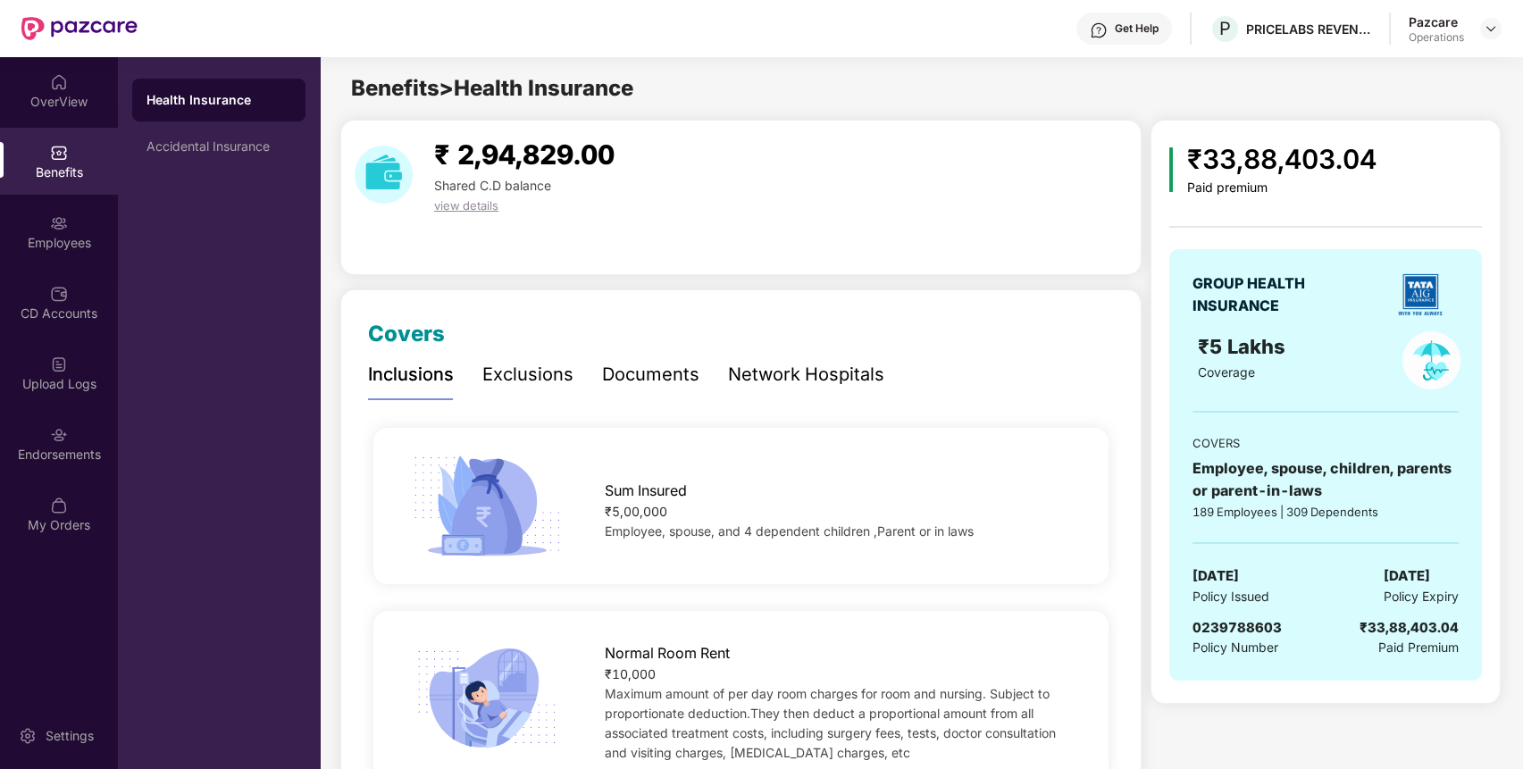
click at [1240, 625] on span "0239788603" at bounding box center [1237, 627] width 89 height 17
copy span "0239788603"
